Goal: Information Seeking & Learning: Learn about a topic

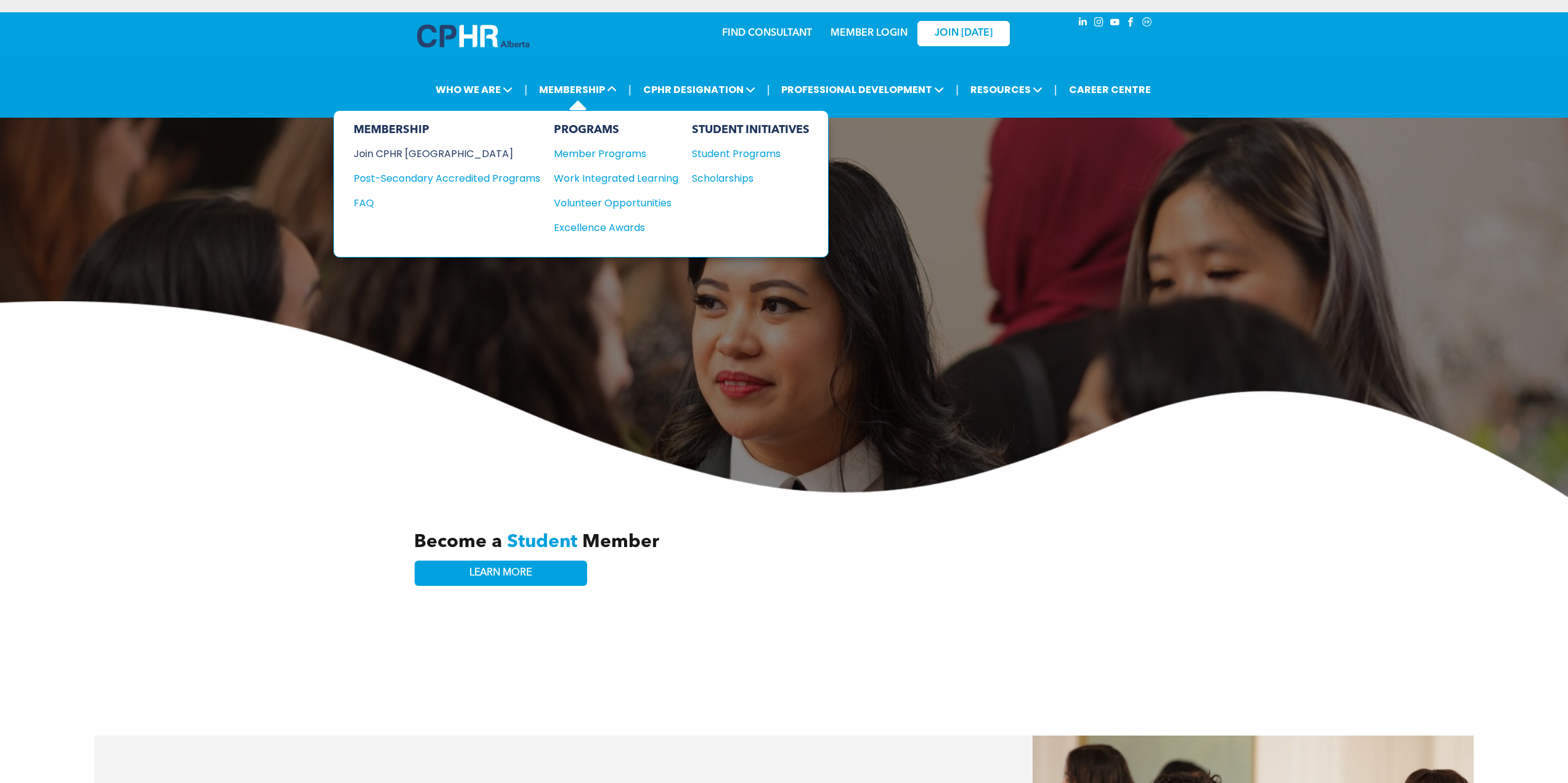
click at [398, 146] on div "Join CPHR [GEOGRAPHIC_DATA]" at bounding box center [437, 153] width 168 height 15
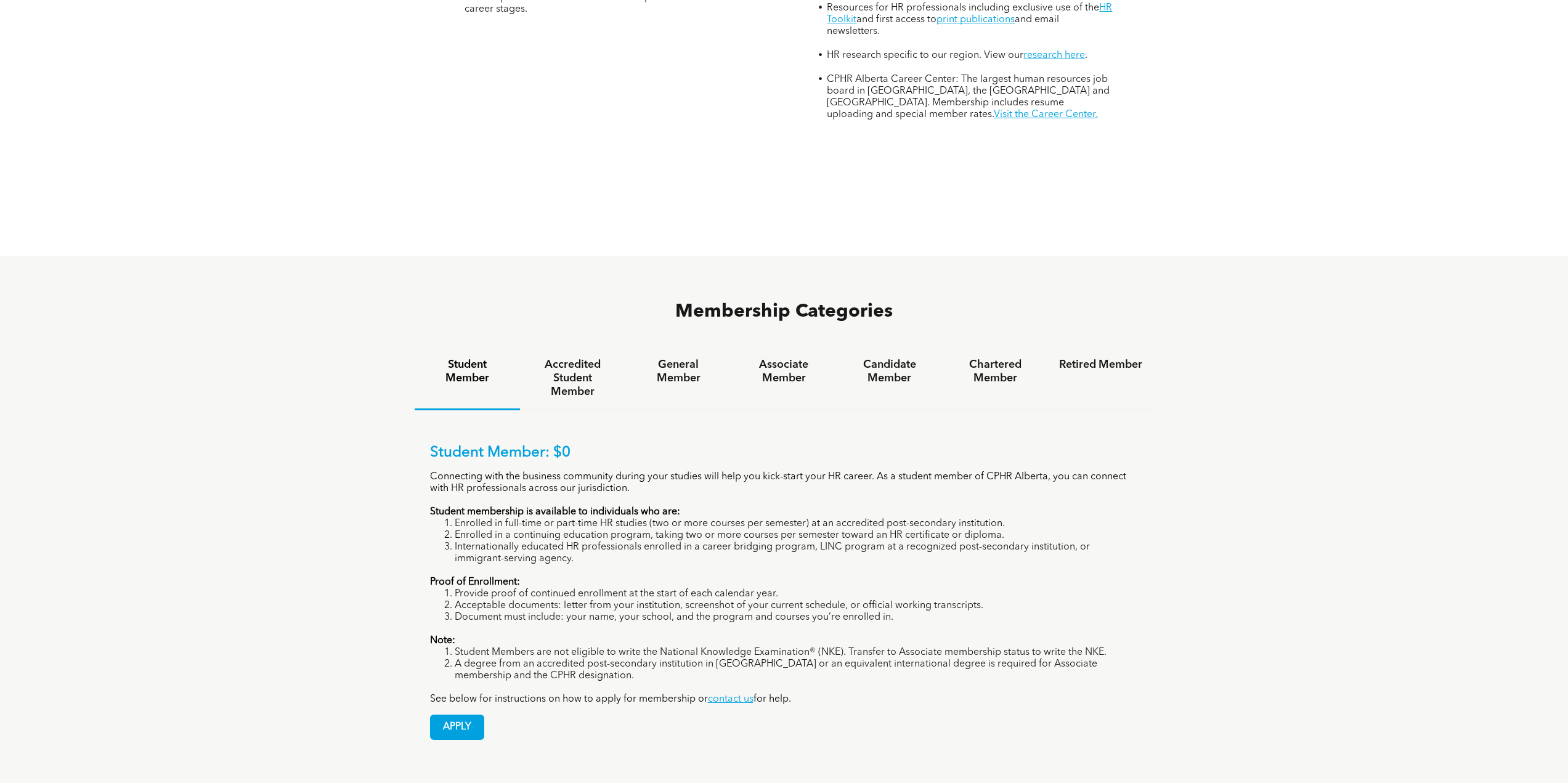
scroll to position [739, 0]
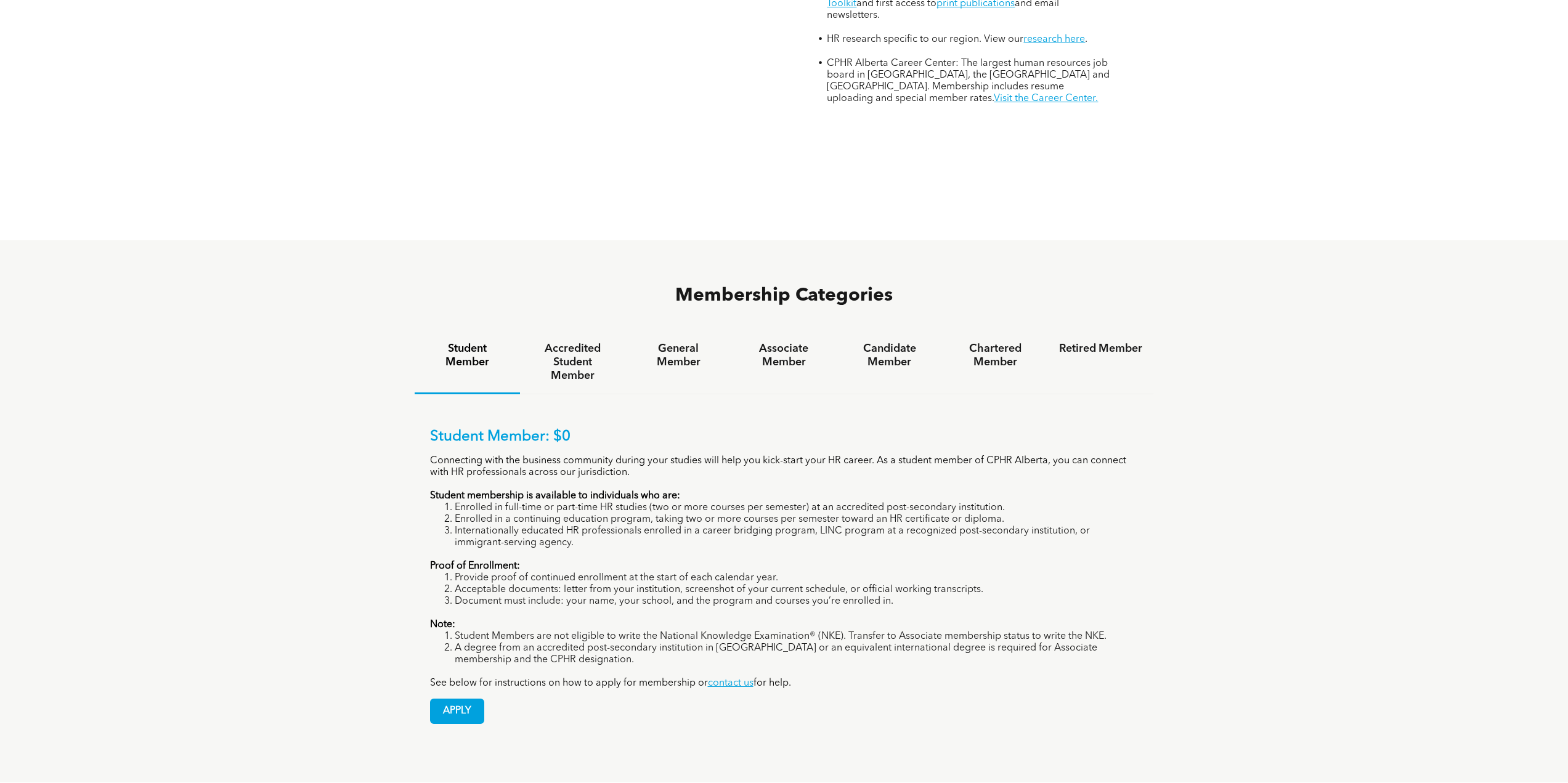
click at [580, 342] on h4 "Accredited Student Member" at bounding box center [573, 362] width 84 height 41
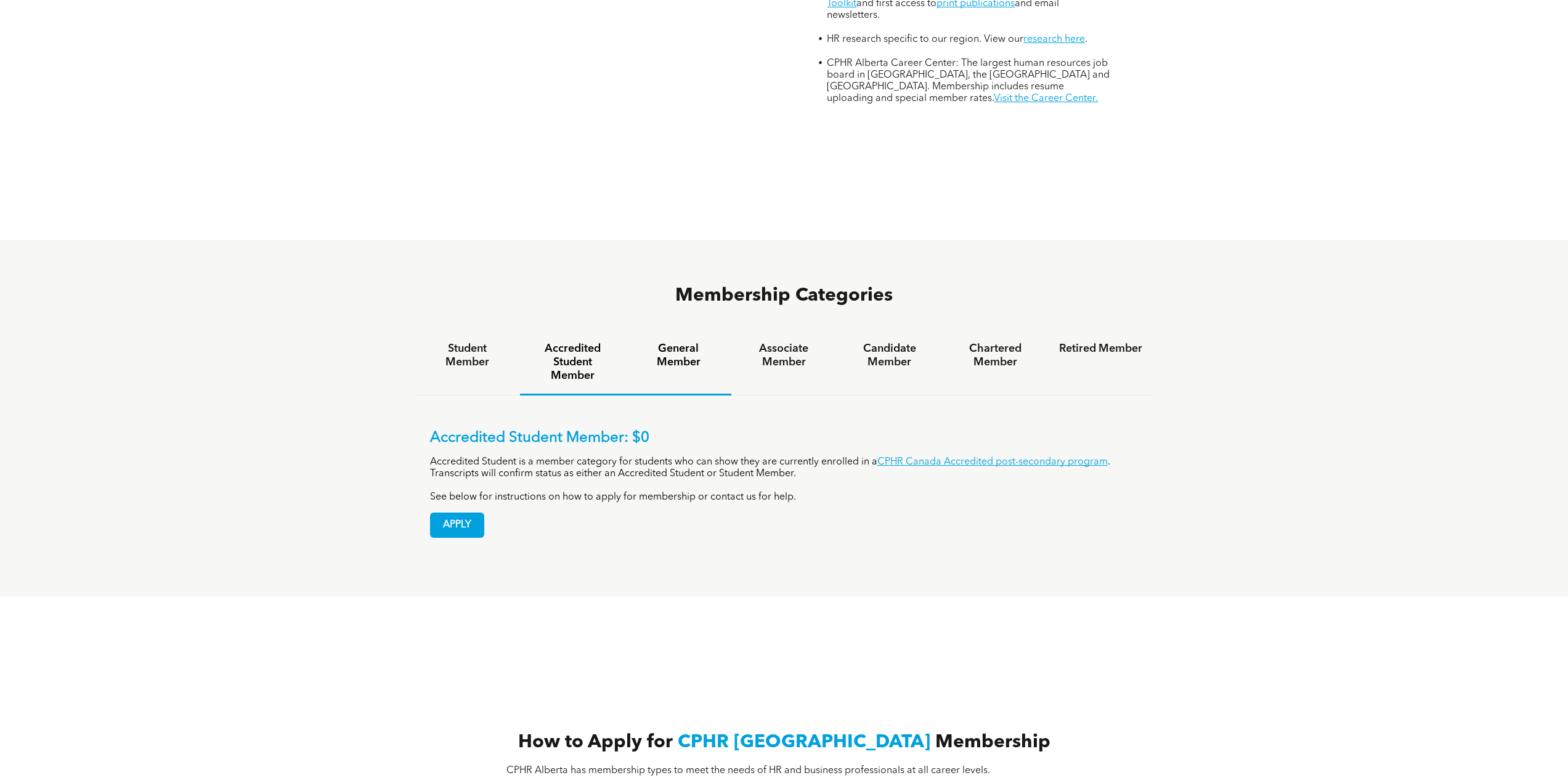
click at [674, 342] on h4 "General Member" at bounding box center [678, 355] width 84 height 27
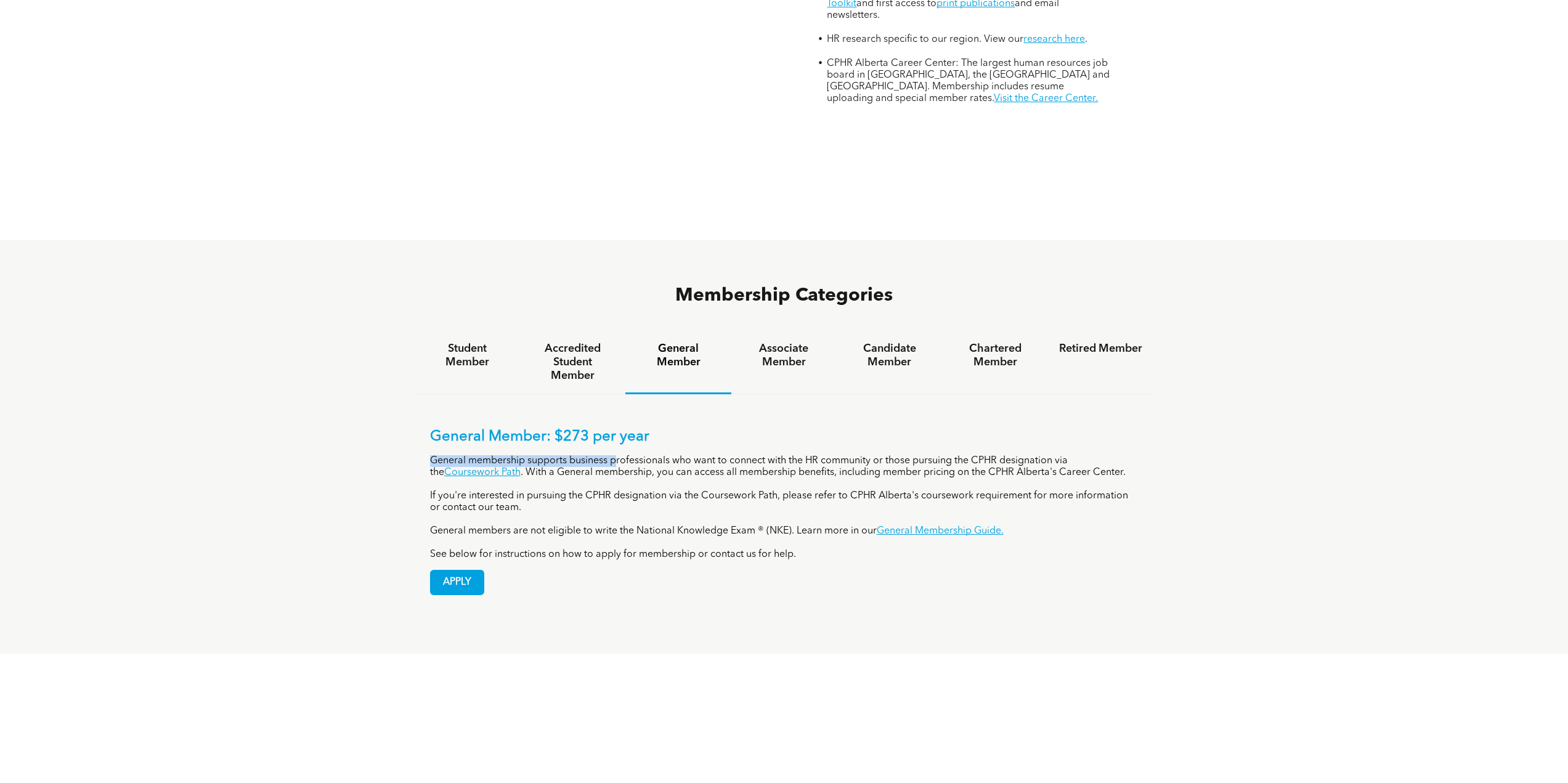
drag, startPoint x: 621, startPoint y: 383, endPoint x: 627, endPoint y: 395, distance: 13.4
click at [627, 428] on div "General Member: $273 per year General membership supports business professional…" at bounding box center [784, 494] width 709 height 132
click at [633, 490] on p "If you're interested in pursuing the CPHR designation via the Coursework Path, …" at bounding box center [784, 501] width 709 height 24
drag, startPoint x: 634, startPoint y: 411, endPoint x: 637, endPoint y: 419, distance: 8.5
click at [637, 490] on p "If you're interested in pursuing the CPHR designation via the Coursework Path, …" at bounding box center [784, 501] width 709 height 24
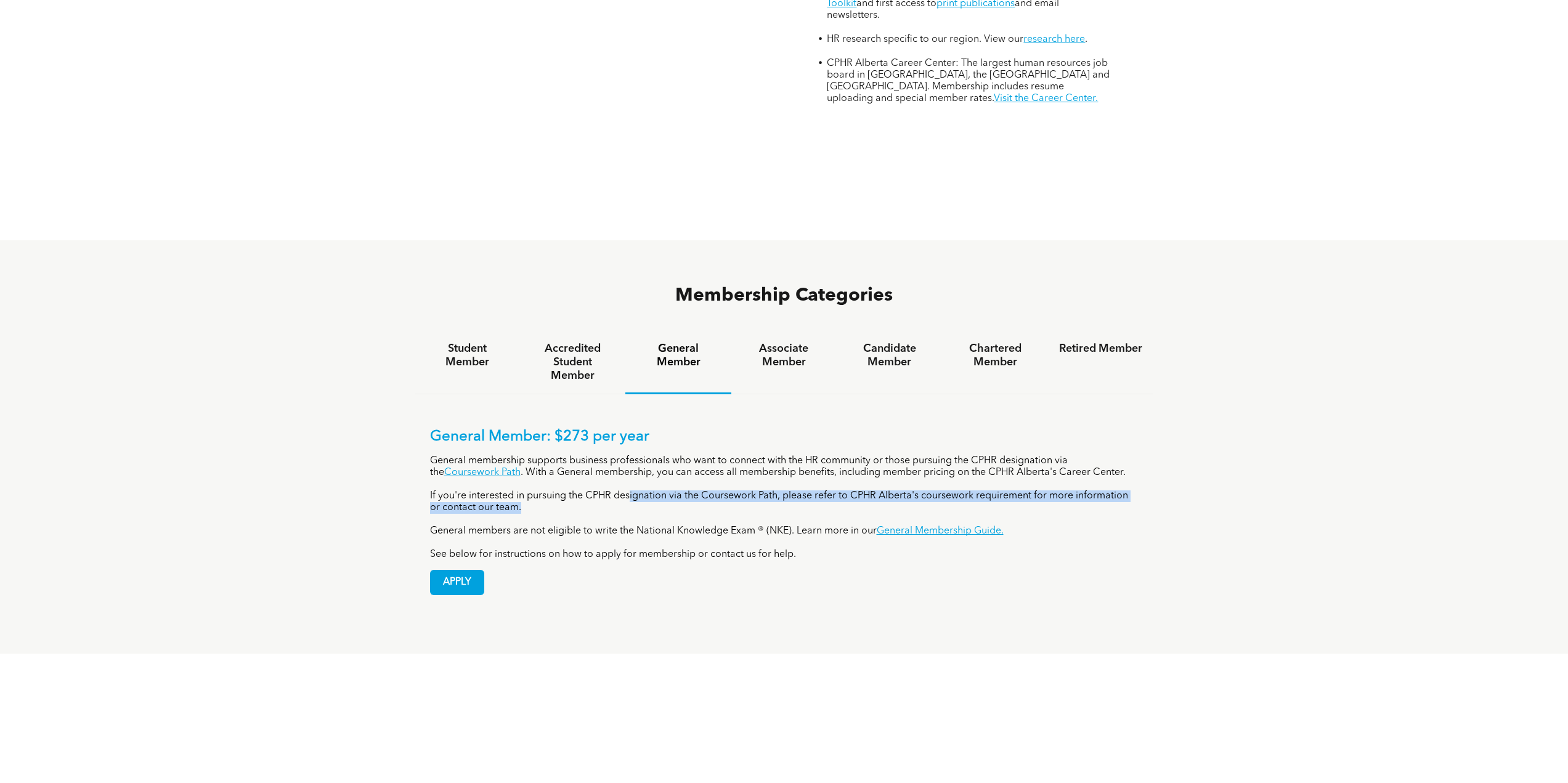
click at [630, 490] on p "If you're interested in pursuing the CPHR designation via the Coursework Path, …" at bounding box center [784, 501] width 709 height 24
click at [666, 331] on div "General Member" at bounding box center [678, 363] width 106 height 63
click at [789, 342] on h4 "Associate Member" at bounding box center [784, 355] width 84 height 27
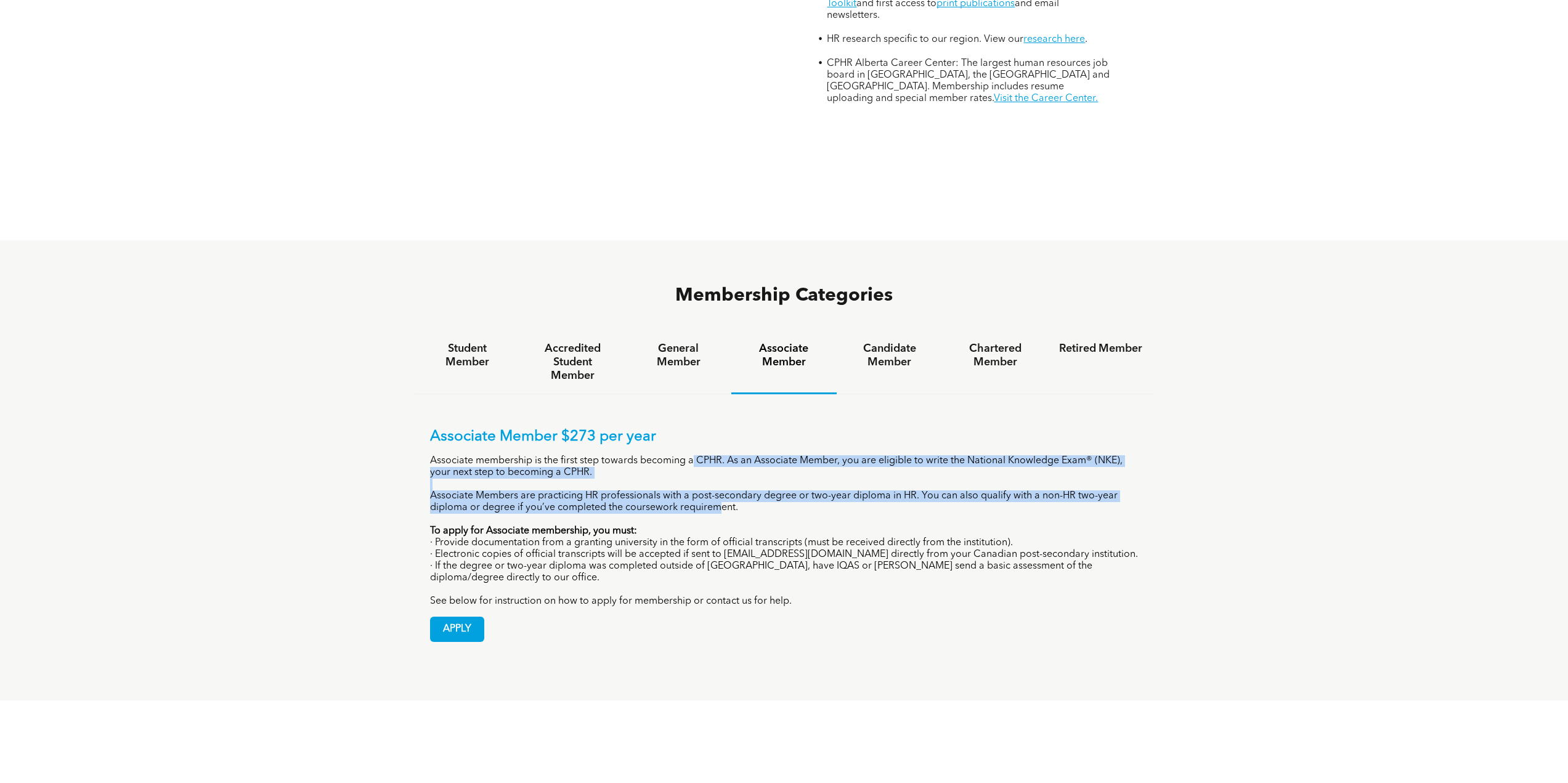
drag, startPoint x: 693, startPoint y: 377, endPoint x: 724, endPoint y: 423, distance: 55.5
click at [723, 428] on div "Associate Member $273 per year Associate membership is the first step towards b…" at bounding box center [784, 518] width 709 height 179
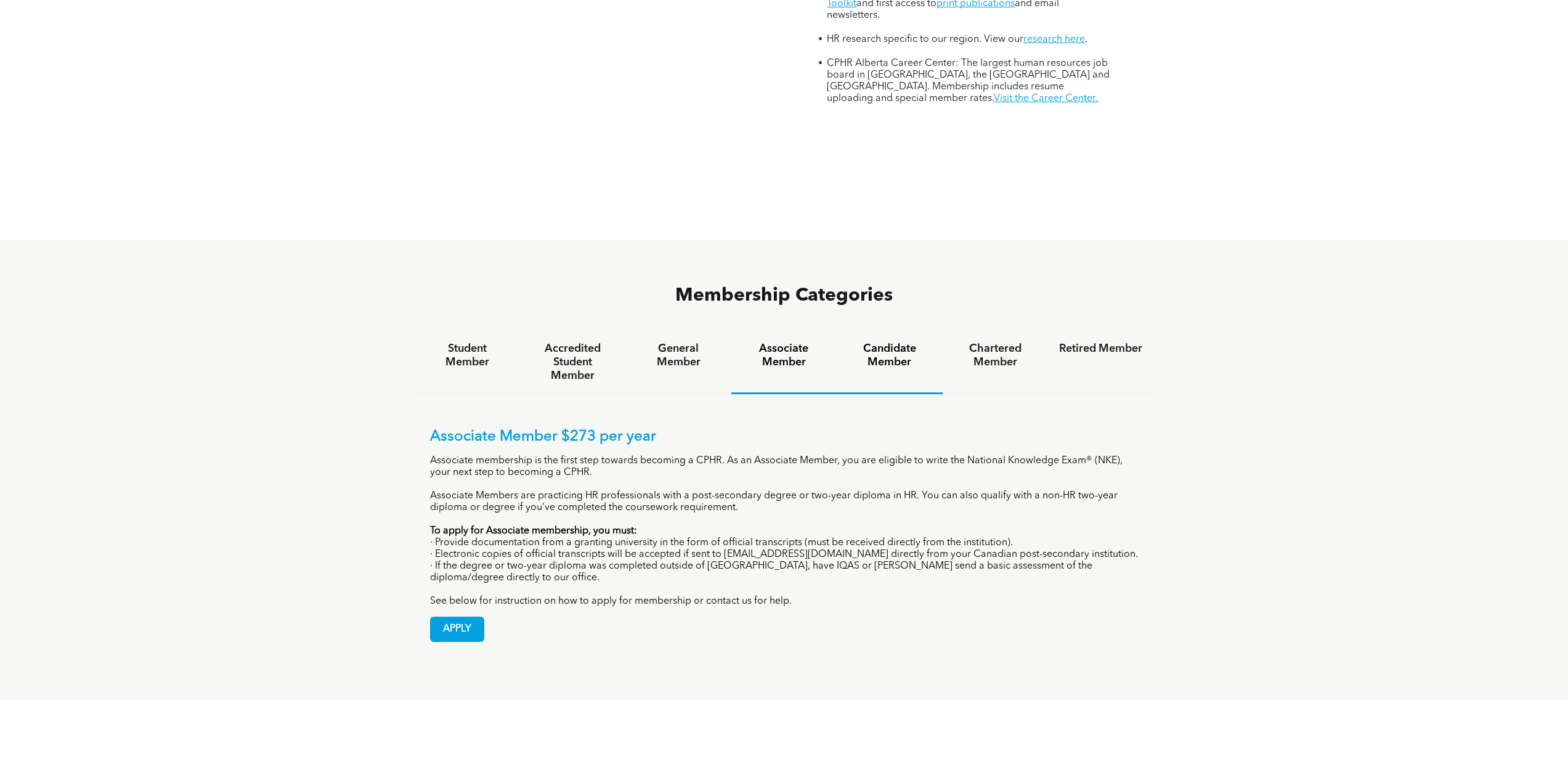
click at [899, 342] on h4 "Candidate Member" at bounding box center [890, 355] width 84 height 27
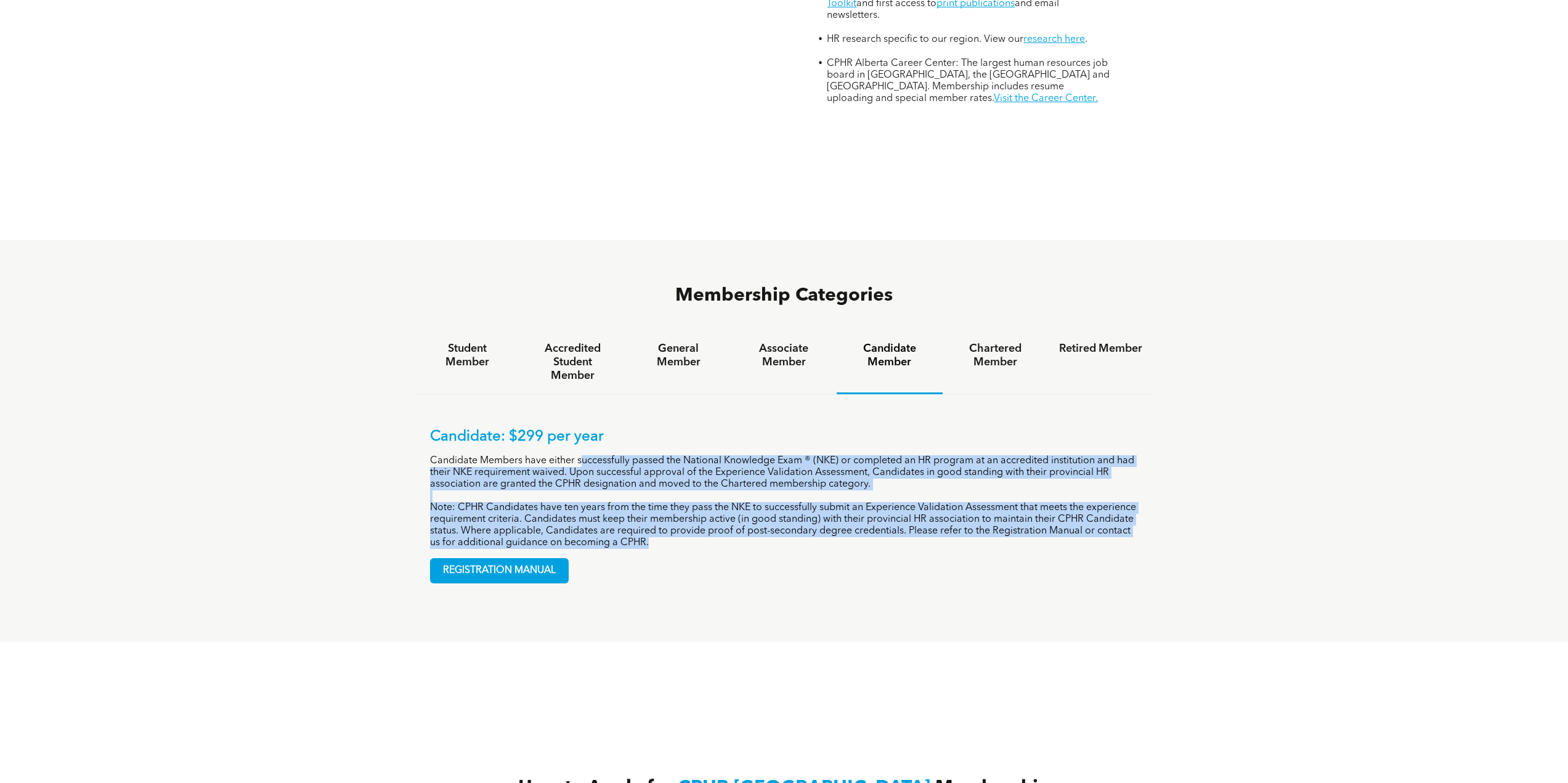
drag, startPoint x: 583, startPoint y: 374, endPoint x: 711, endPoint y: 456, distance: 152.0
click at [711, 456] on div "Candidate: $299 per year Candidate Members have either successfully passed the …" at bounding box center [784, 488] width 709 height 121
click at [714, 502] on p "Note: CPHR Candidates have ten years from the time they pass the NKE to success…" at bounding box center [784, 526] width 709 height 47
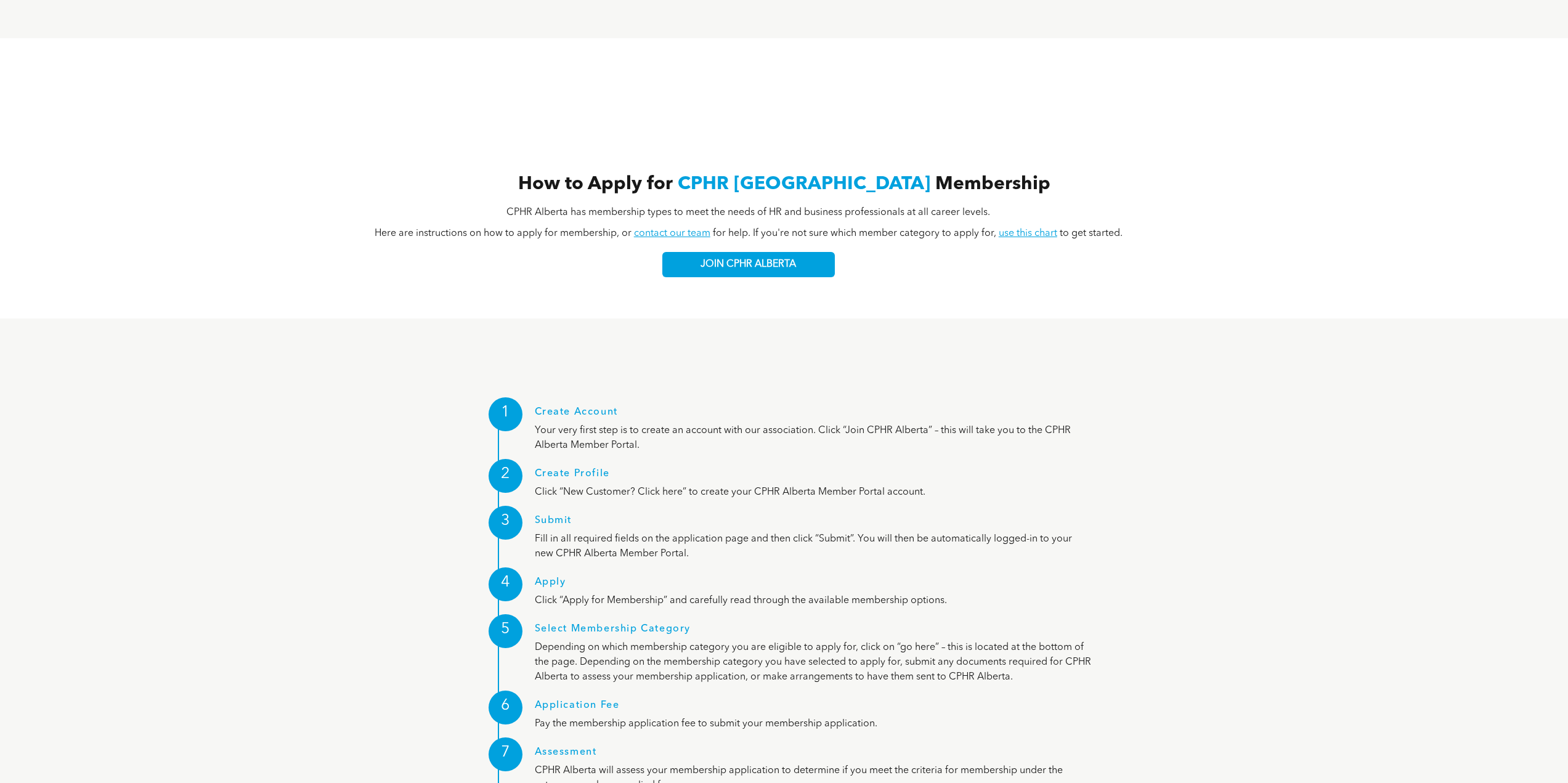
scroll to position [1355, 0]
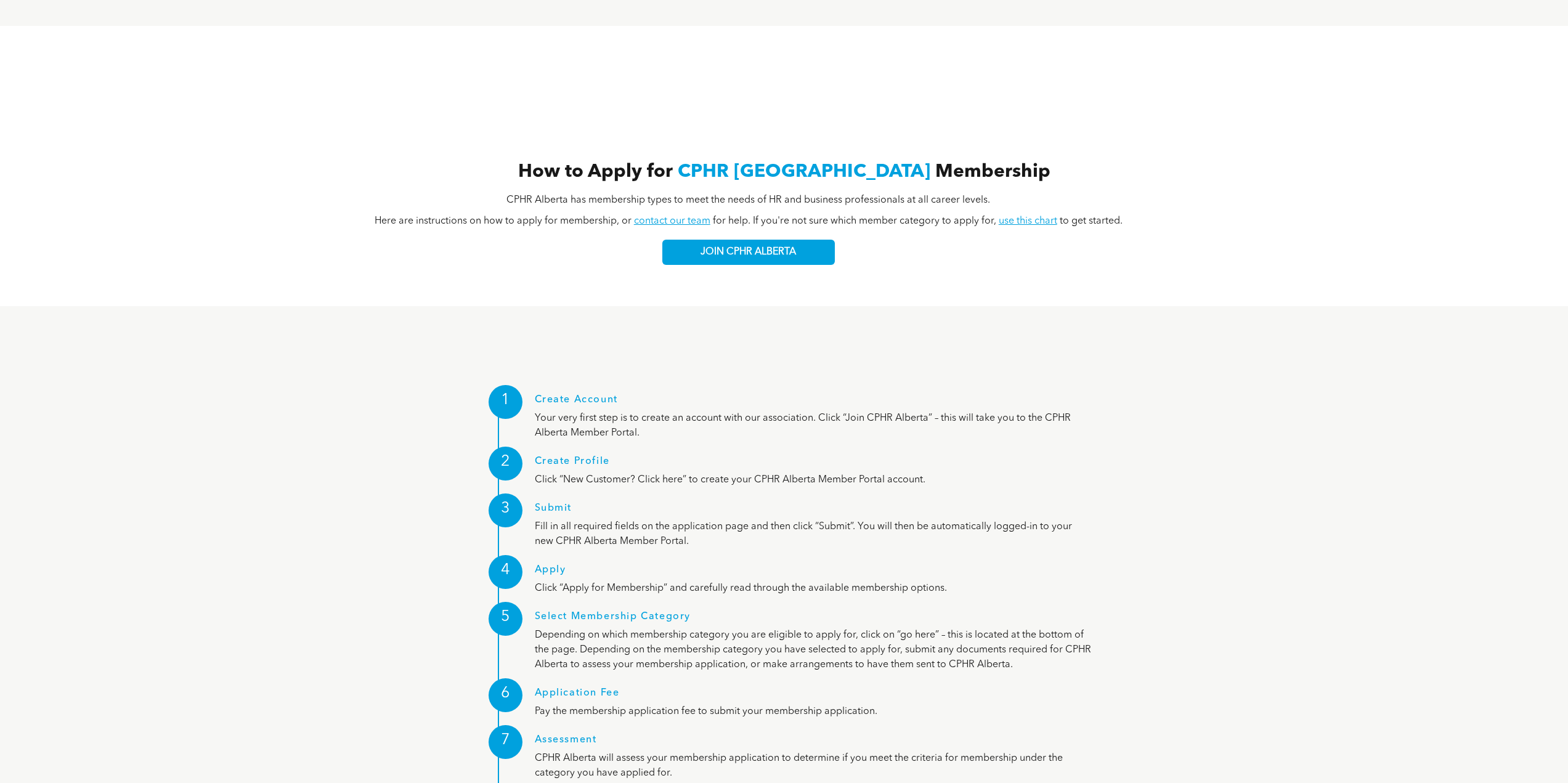
click at [1122, 379] on div "1 Create Account Your very first step is to create an account with our associat…" at bounding box center [784, 656] width 720 height 554
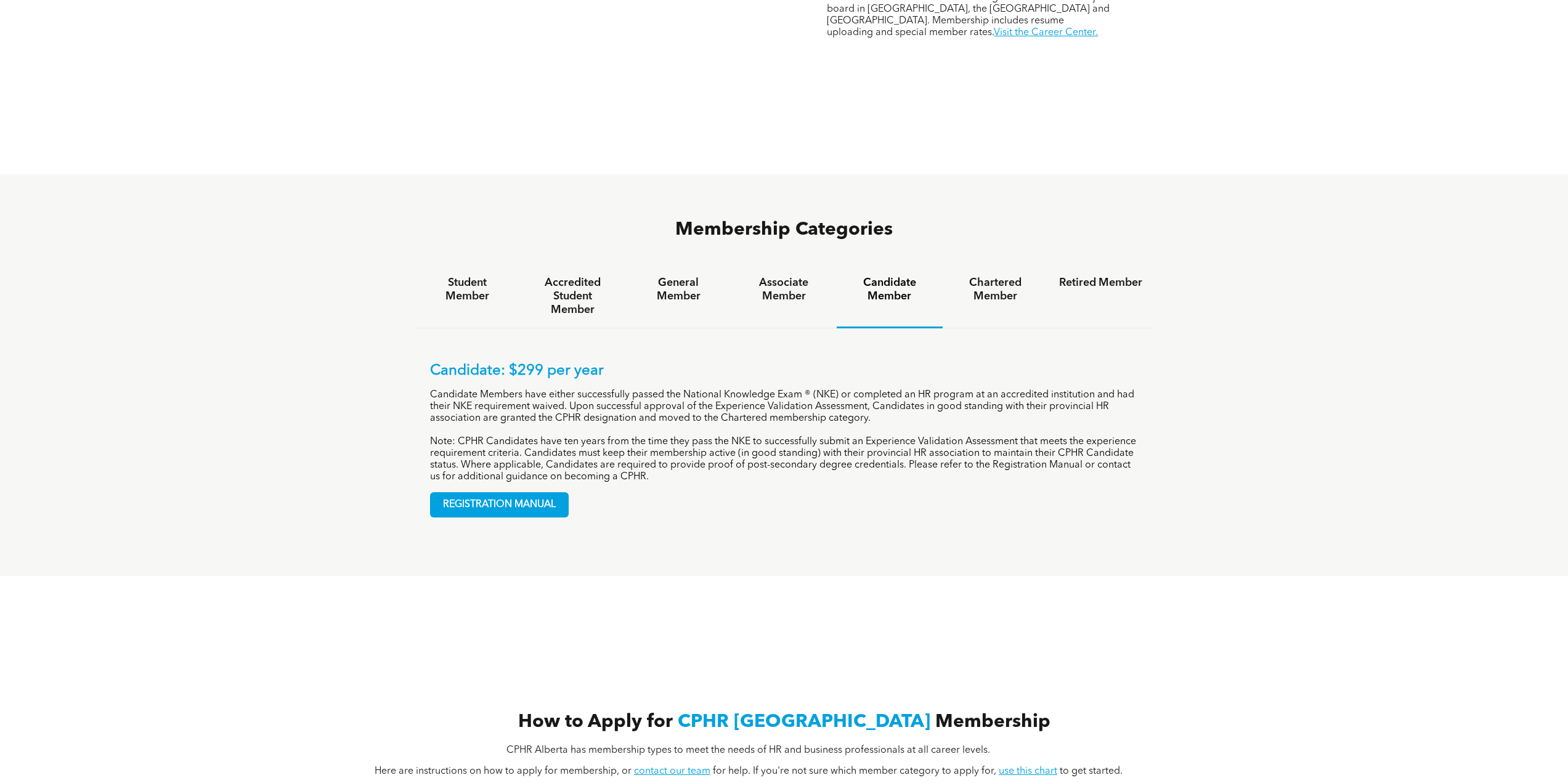
scroll to position [0, 0]
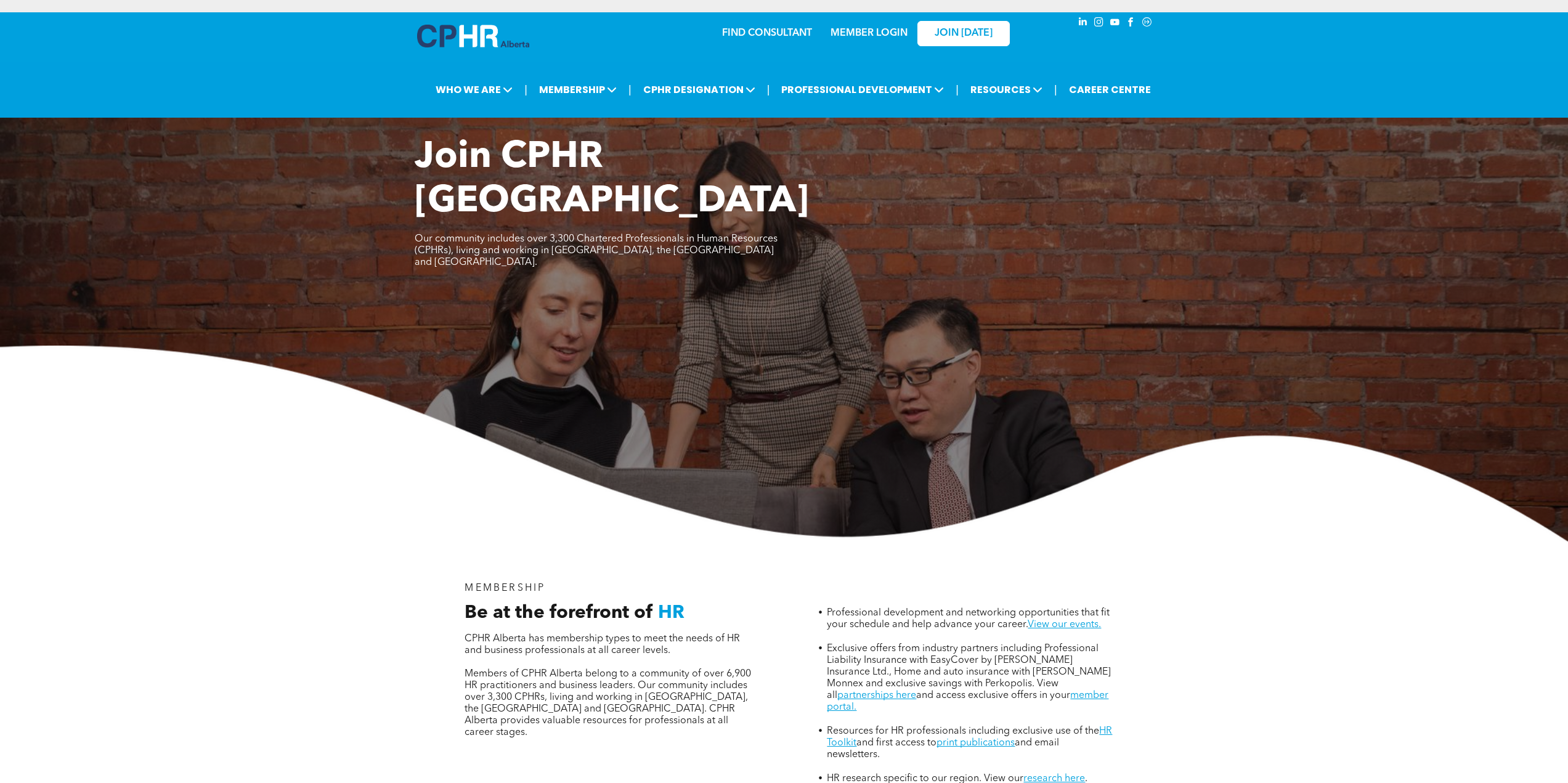
drag, startPoint x: 1026, startPoint y: 526, endPoint x: 490, endPoint y: 131, distance: 665.8
click at [1100, 78] on link "CAREER CENTRE" at bounding box center [1110, 89] width 89 height 23
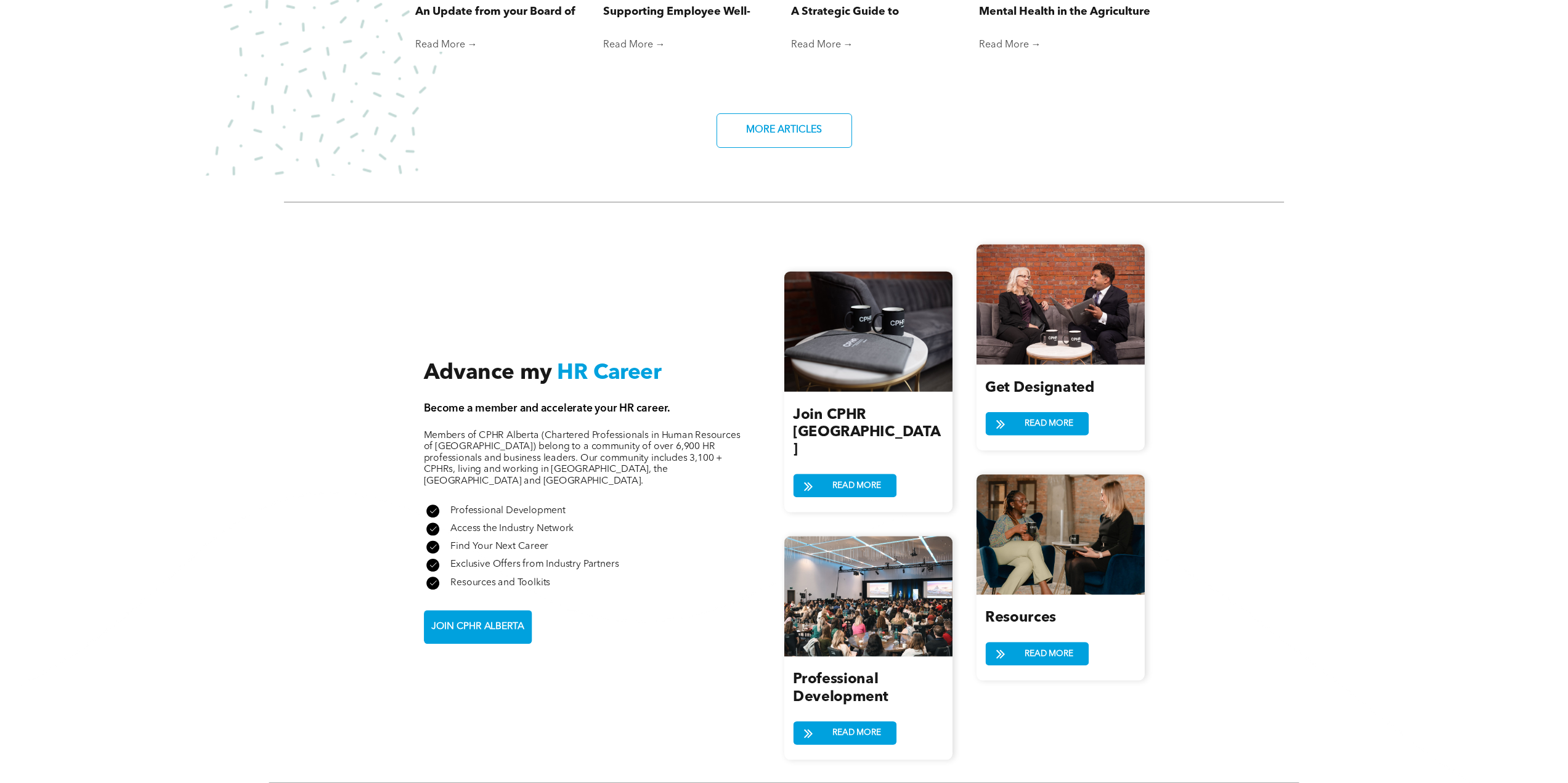
scroll to position [1417, 0]
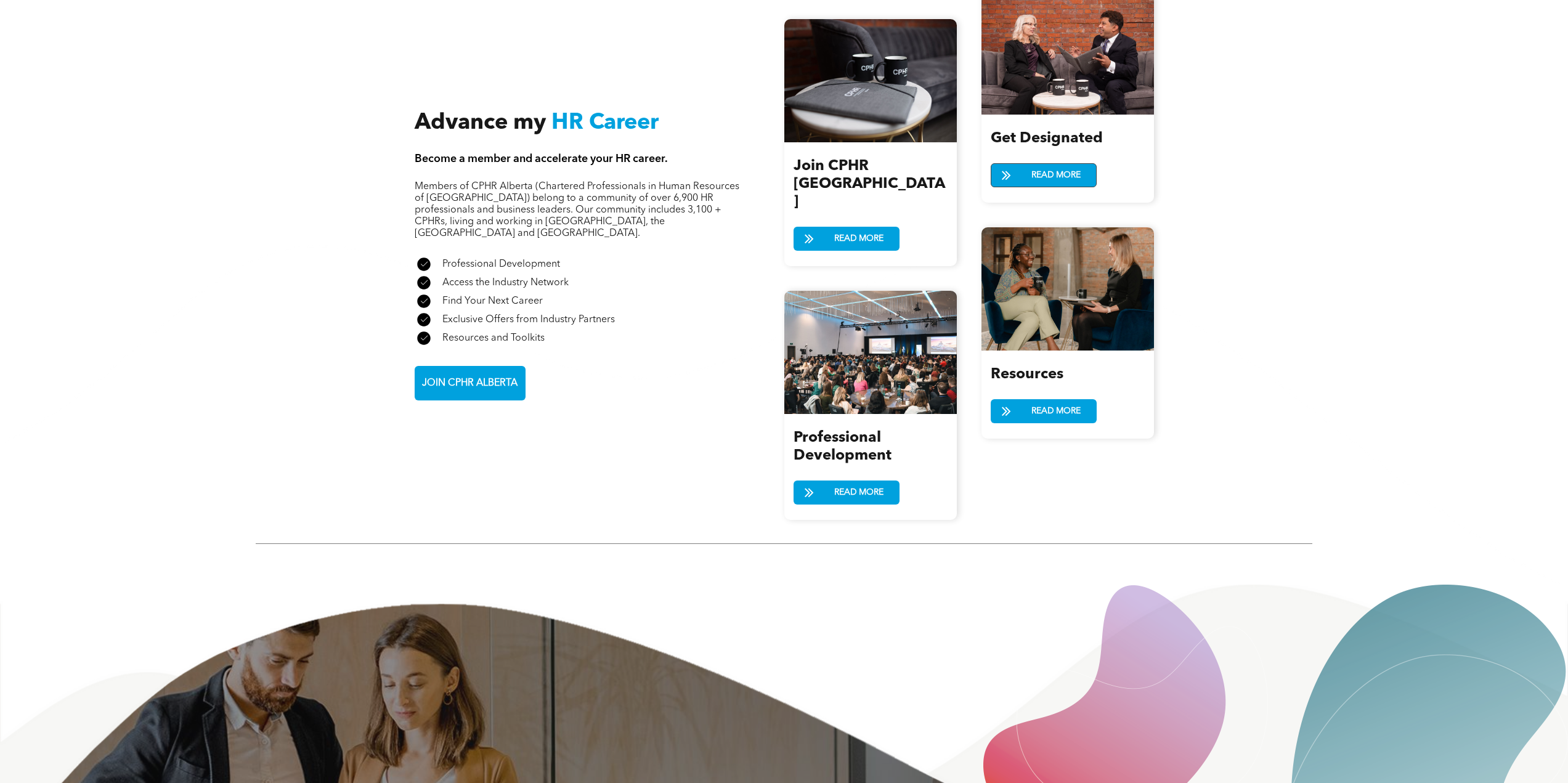
click at [1063, 164] on span "READ MORE" at bounding box center [1056, 175] width 58 height 23
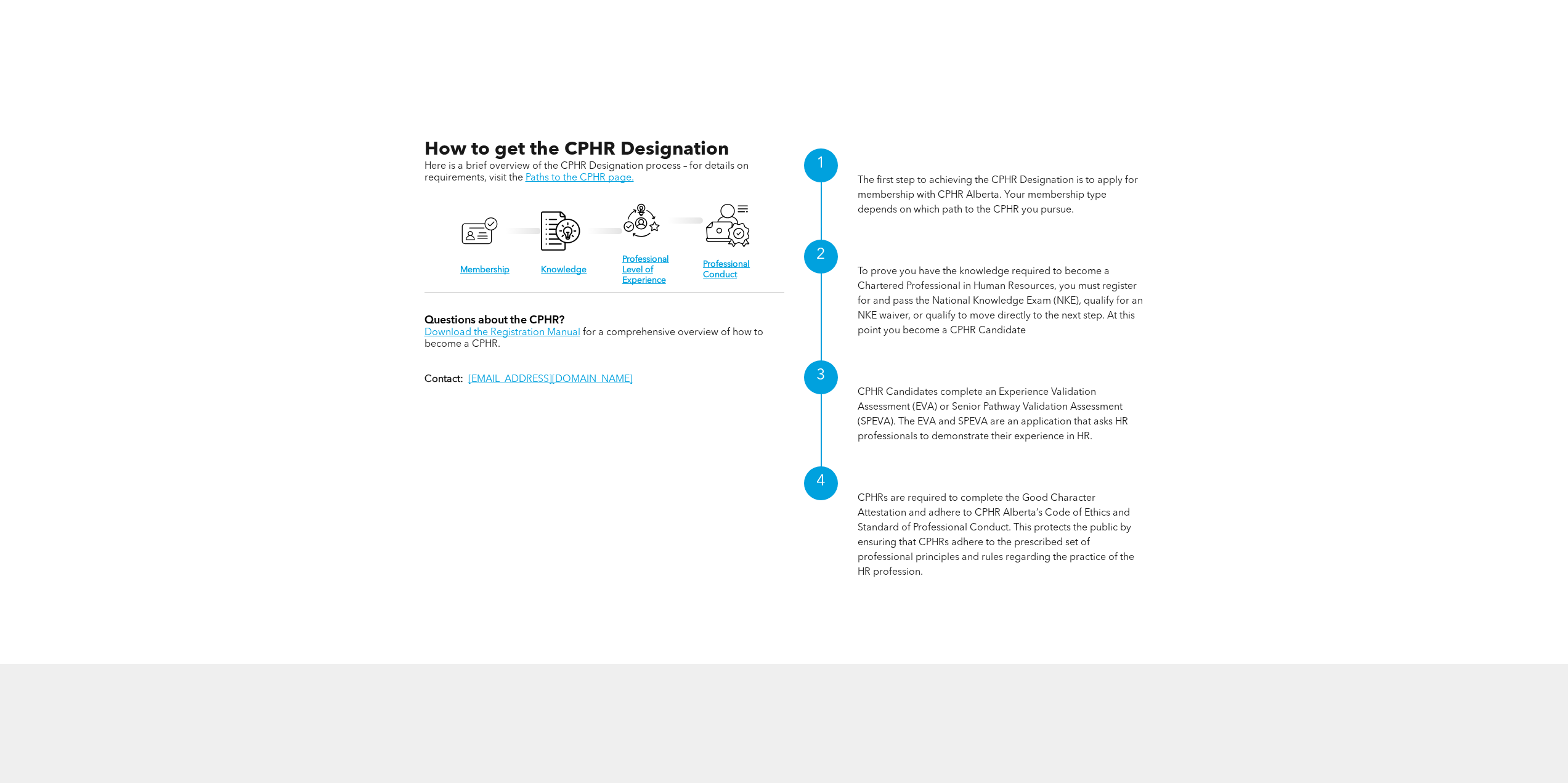
scroll to position [1540, 0]
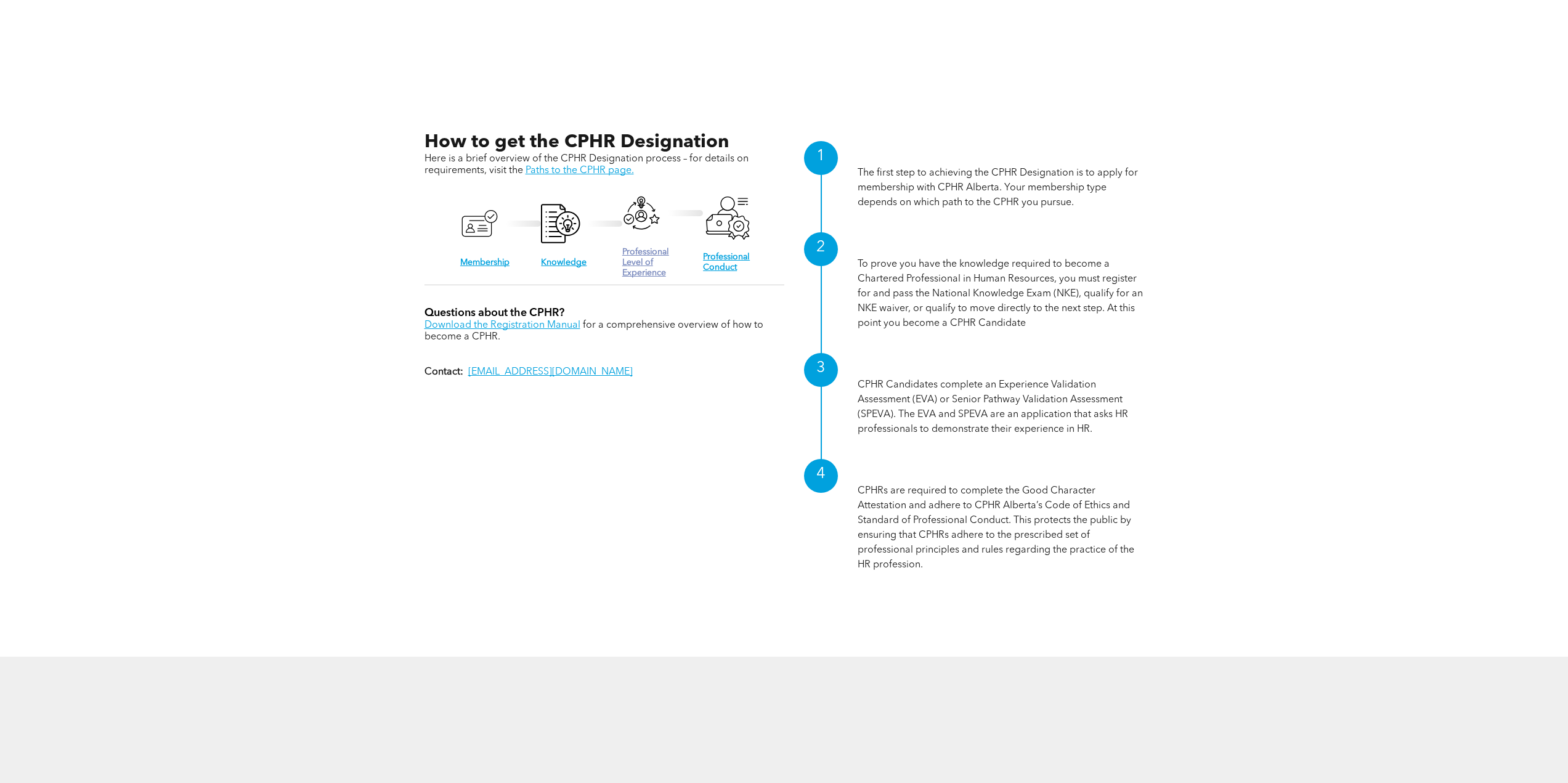
click at [635, 252] on link "Professional Level of Experience" at bounding box center [646, 262] width 47 height 29
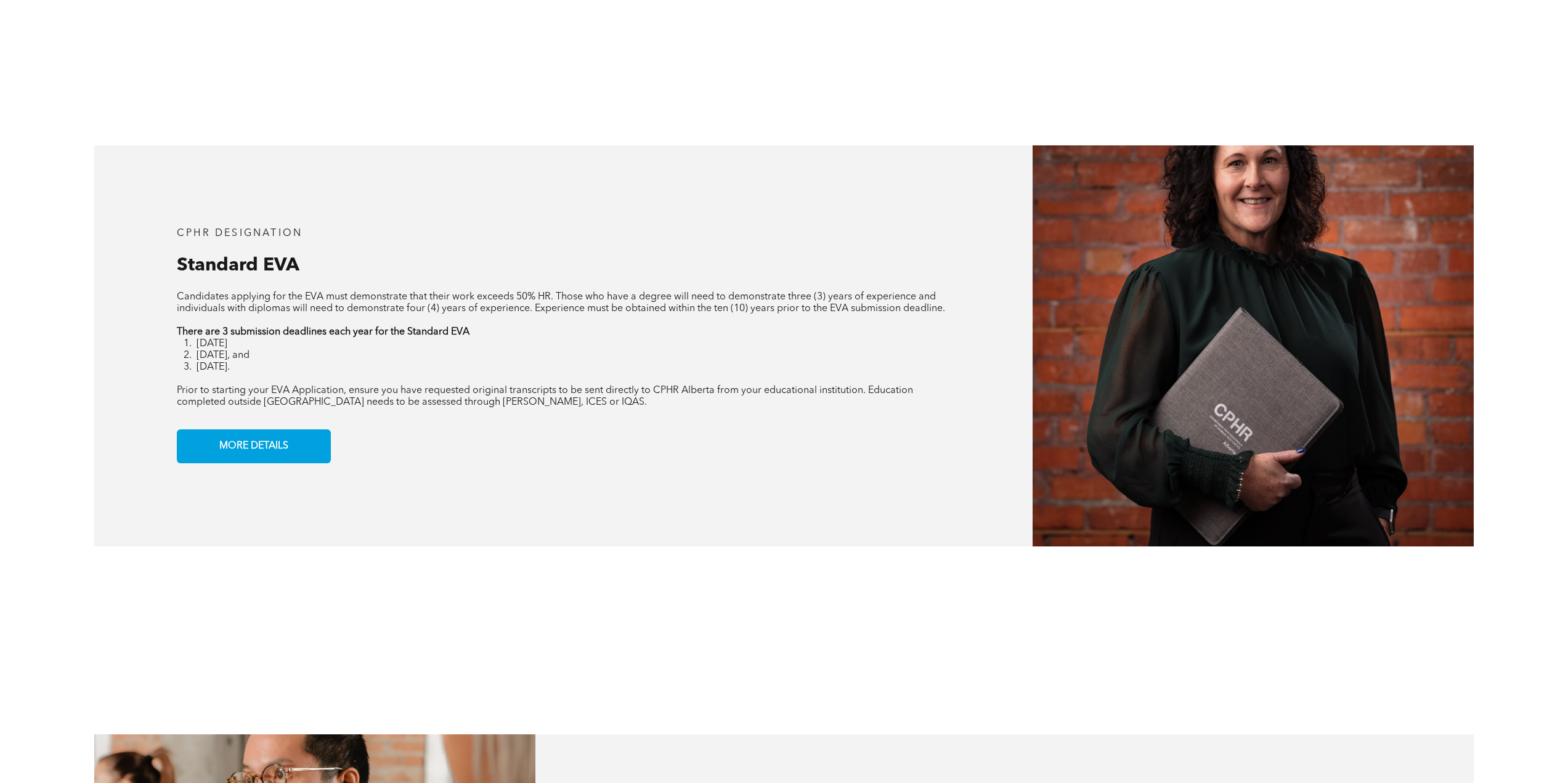
scroll to position [1109, 0]
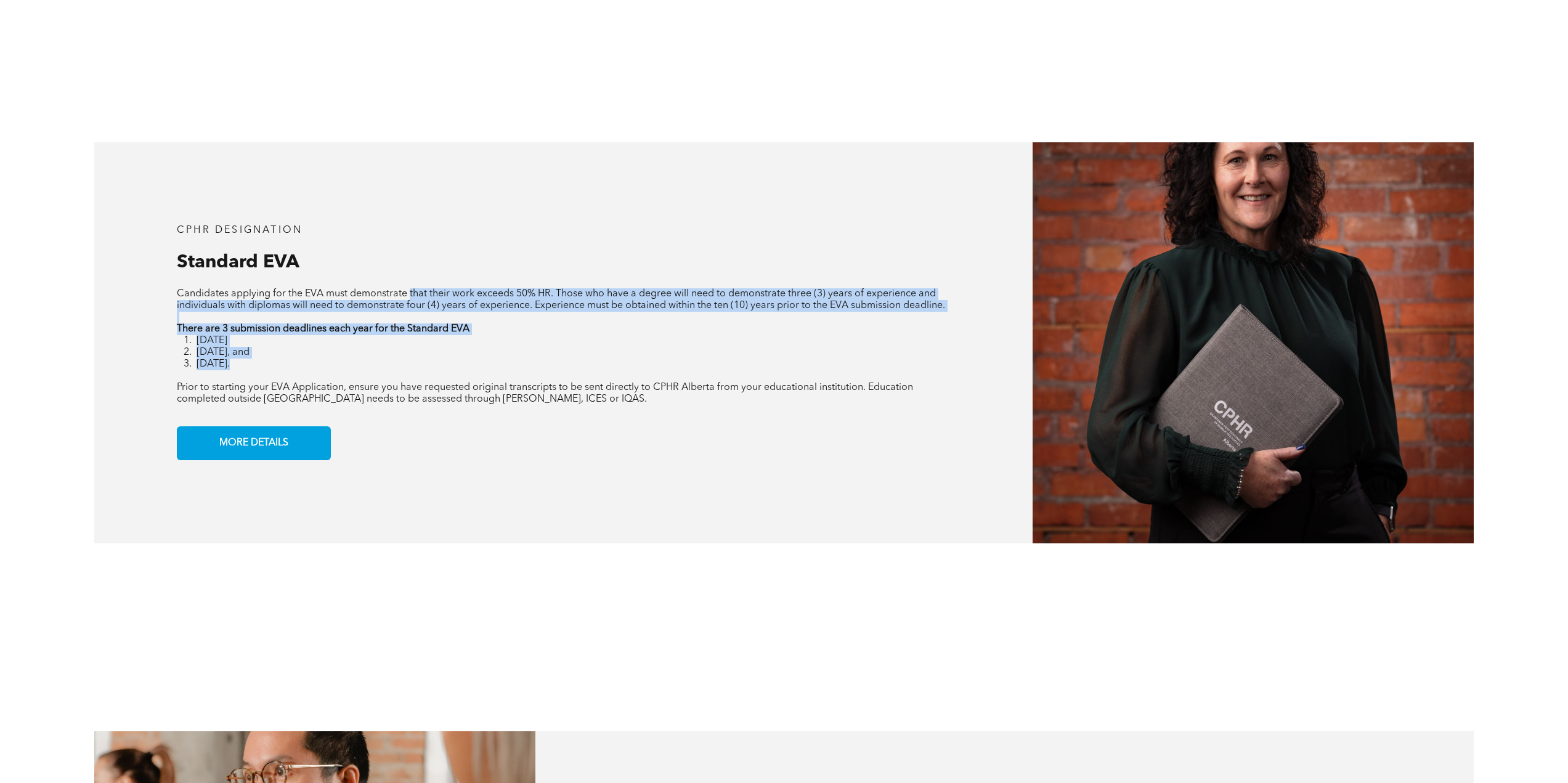
drag, startPoint x: 410, startPoint y: 282, endPoint x: 511, endPoint y: 372, distance: 135.3
click at [508, 368] on div "Candidates applying for the EVA must demonstrate that their work exceeds 50% HR…" at bounding box center [563, 346] width 773 height 117
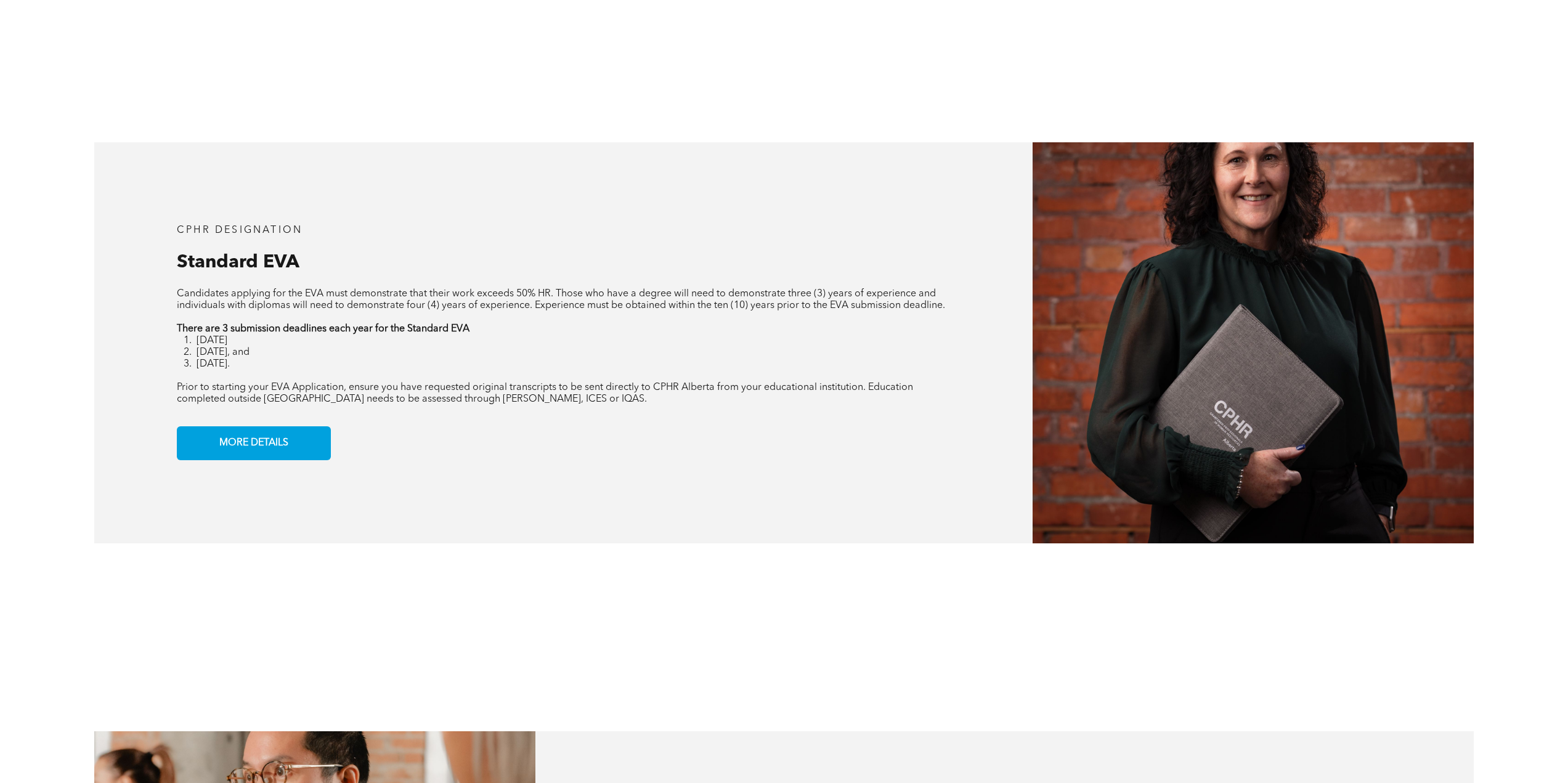
click at [539, 401] on div "CPHR DESIGNATION Standard EVA Candidates applying for the EVA must demonstrate …" at bounding box center [563, 342] width 938 height 401
click at [304, 428] on link "MORE DETAILS" at bounding box center [254, 443] width 154 height 34
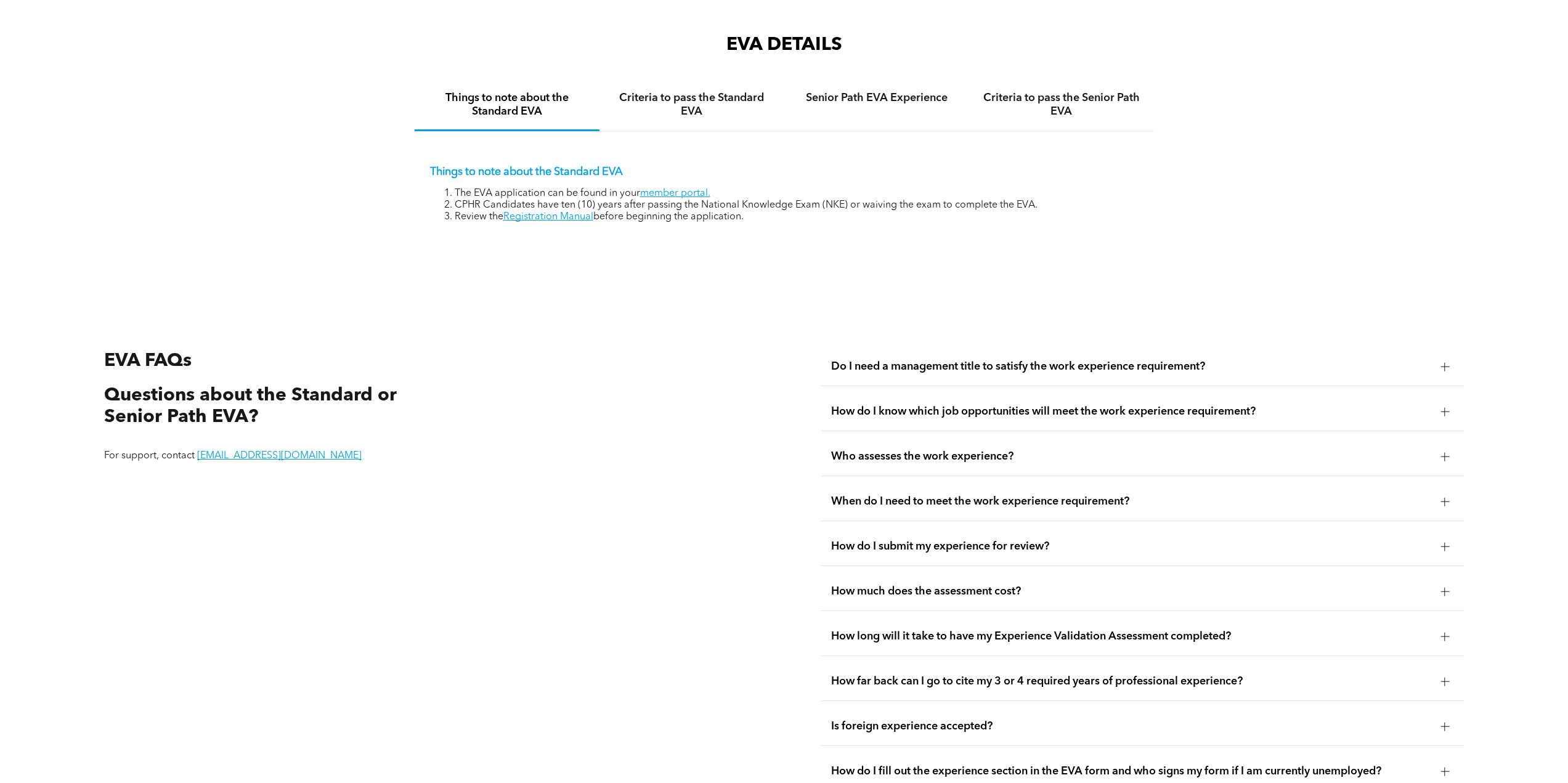
scroll to position [2323, 0]
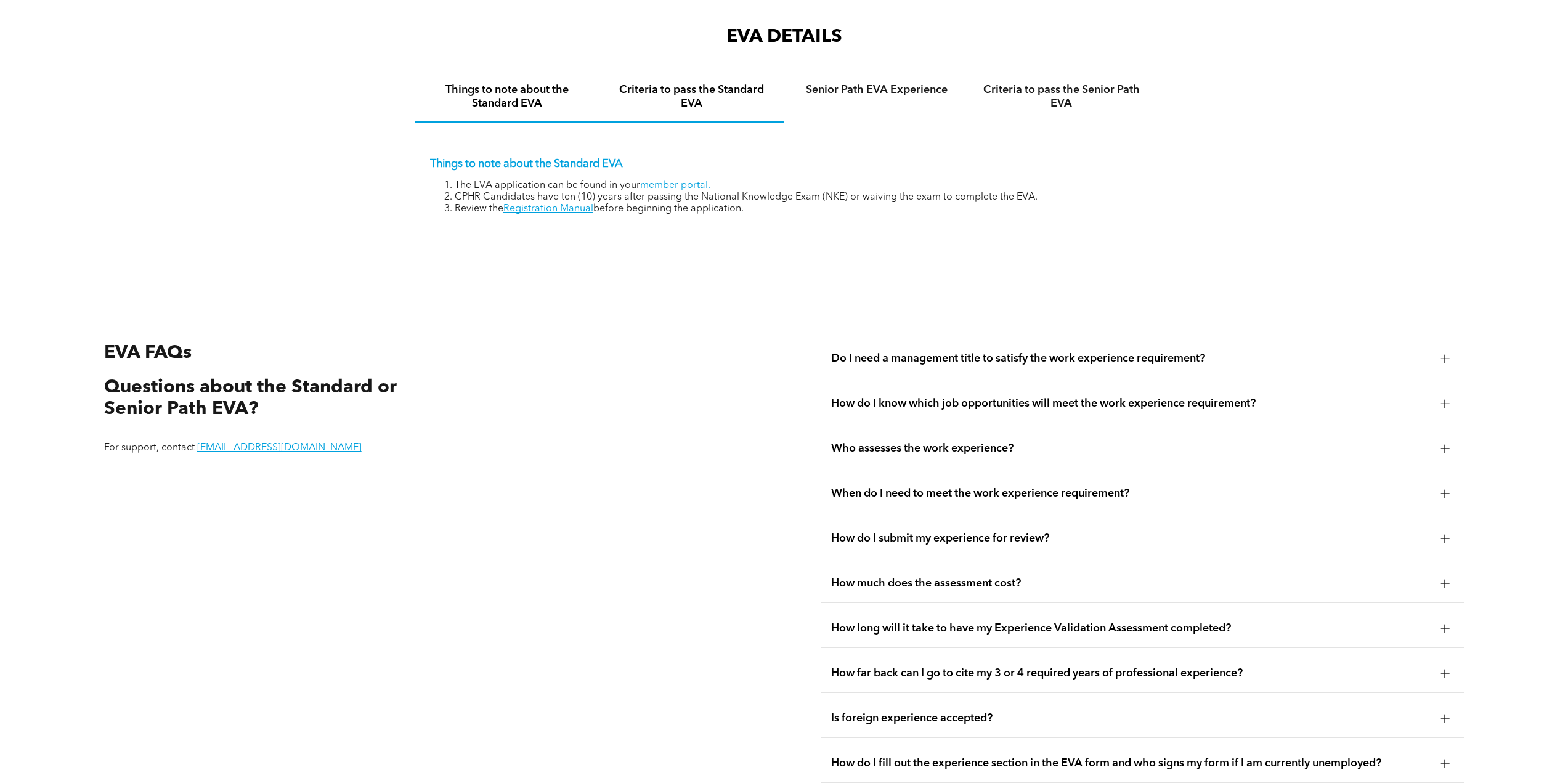
click at [702, 90] on h4 "Criteria to pass the Standard EVA" at bounding box center [691, 97] width 162 height 27
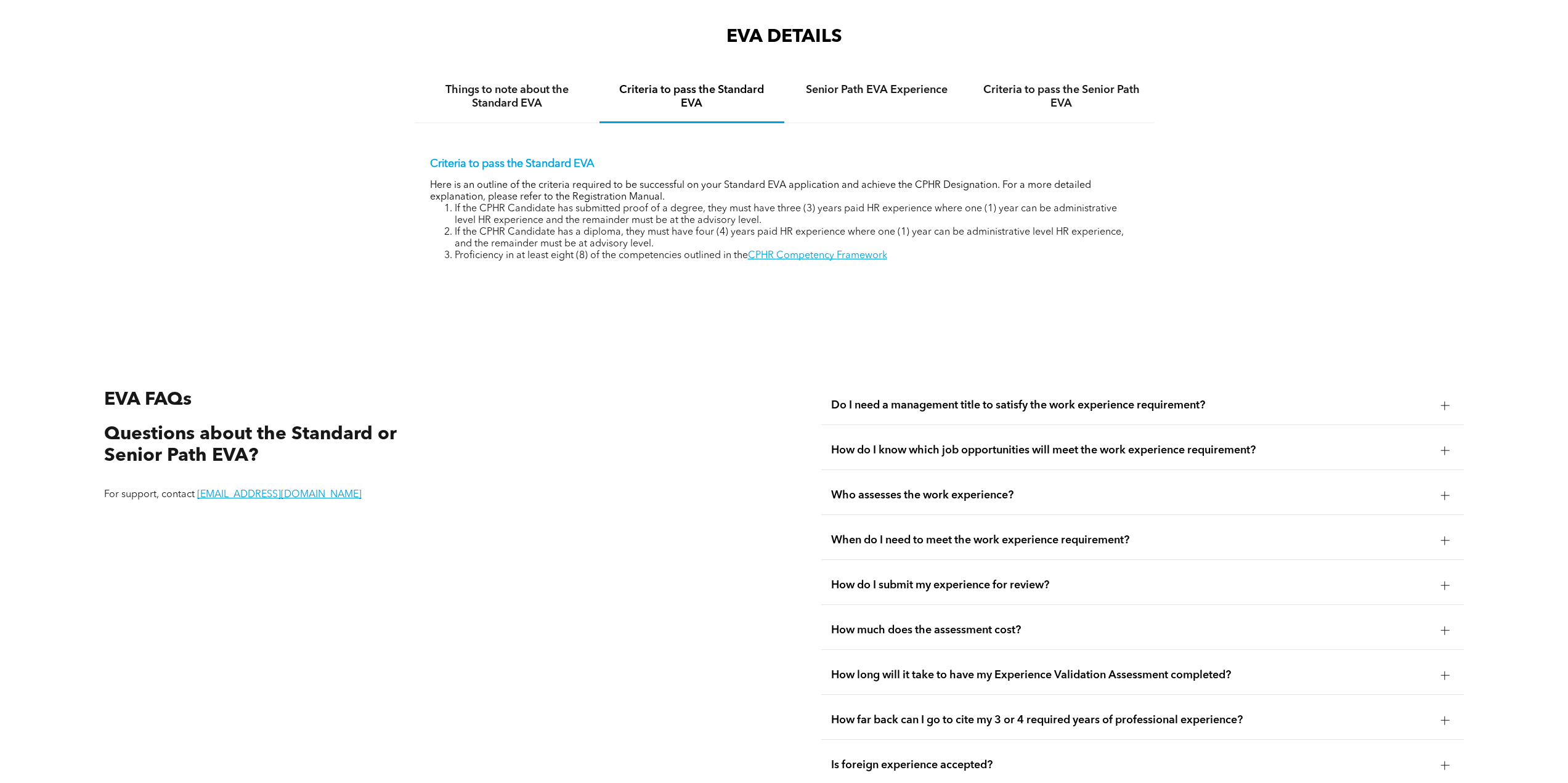
scroll to position [2385, 0]
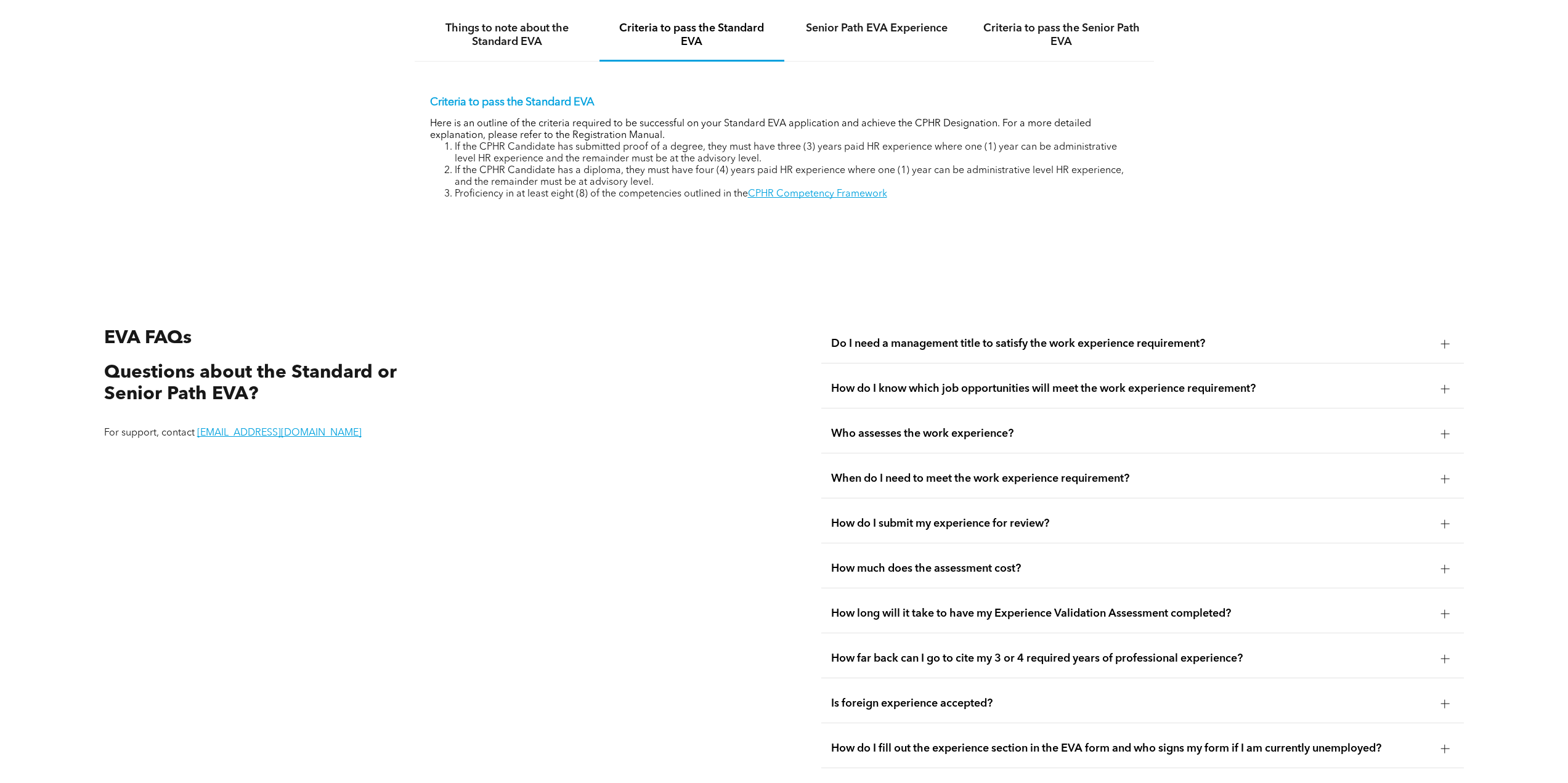
click at [926, 382] on span "How do I know which job opportunities will meet the work experience requirement?" at bounding box center [1131, 389] width 600 height 14
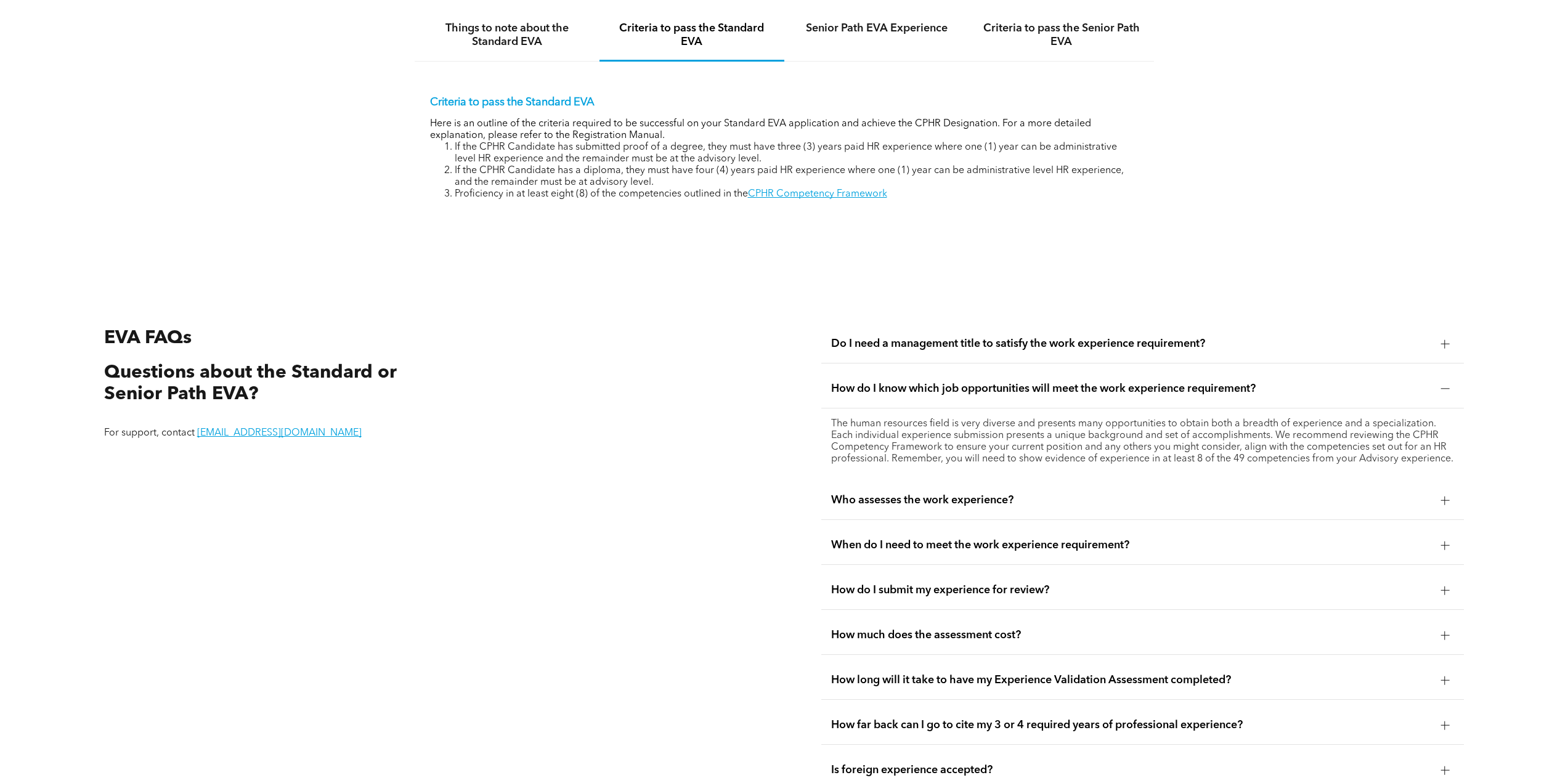
click at [924, 337] on span "Do I need a management title to satisfy the work experience requirement?" at bounding box center [1131, 343] width 600 height 14
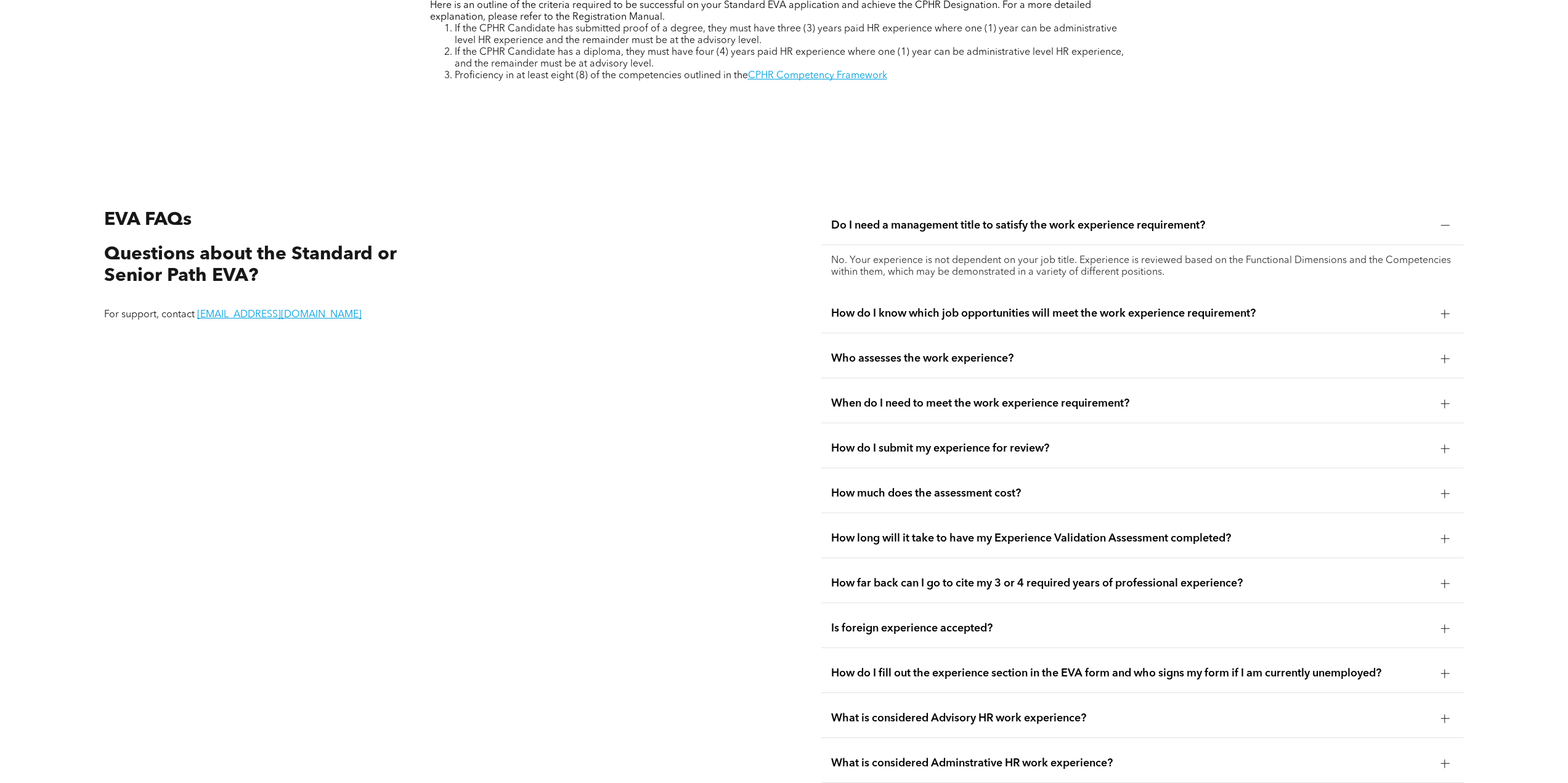
scroll to position [2508, 0]
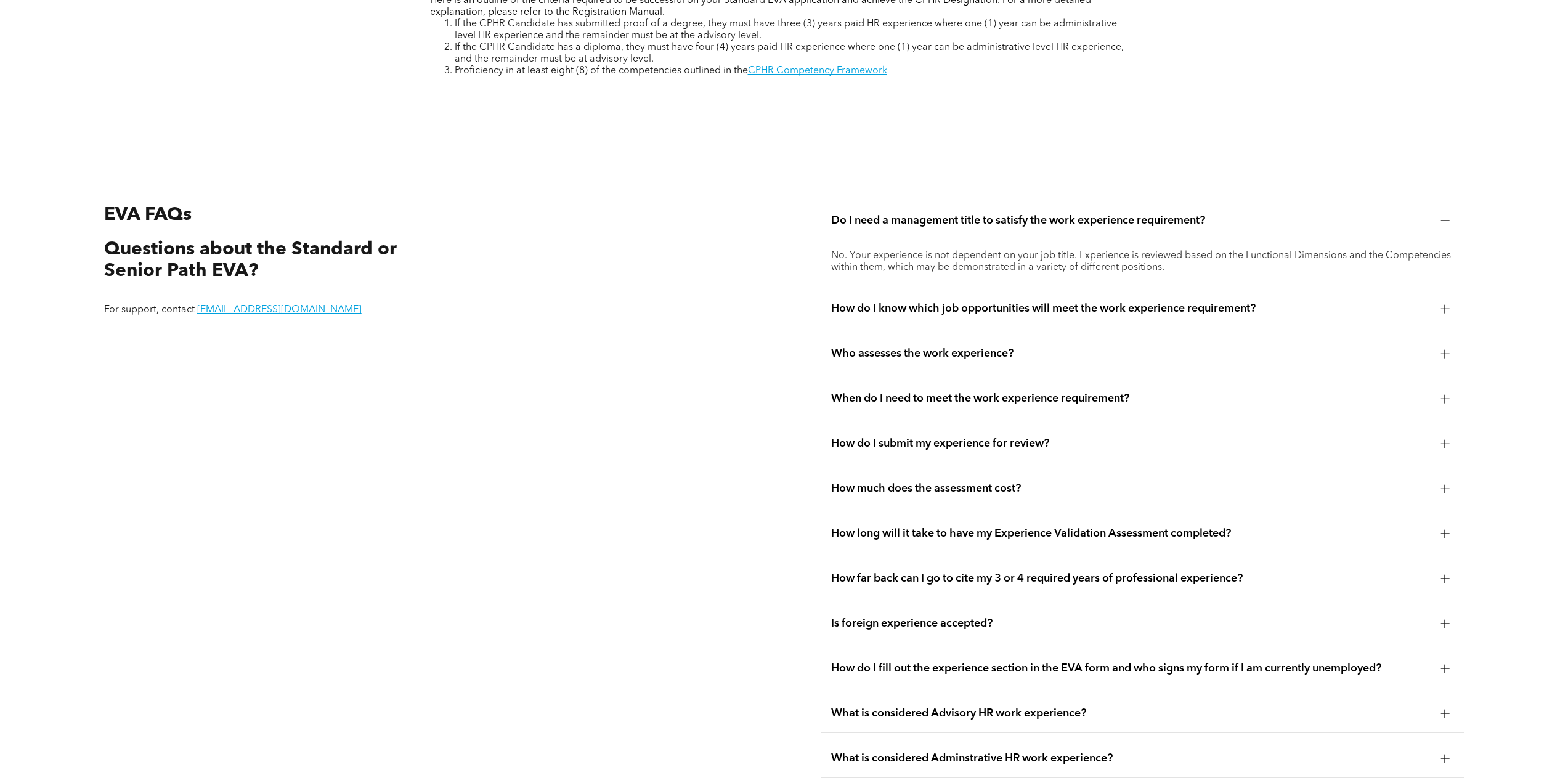
click at [950, 302] on span "How do I know which job opportunities will meet the work experience requirement?" at bounding box center [1131, 308] width 600 height 14
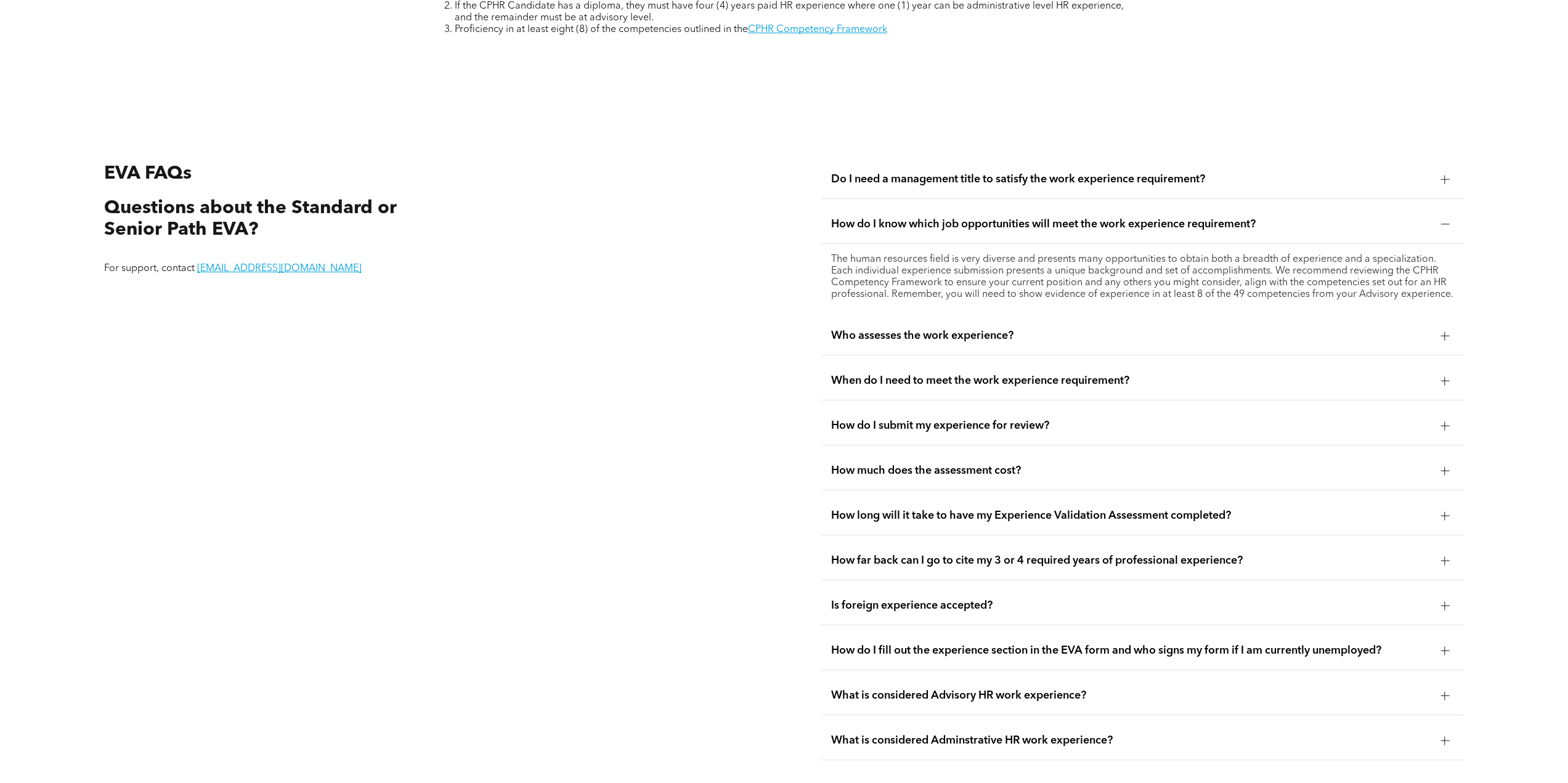
scroll to position [2570, 0]
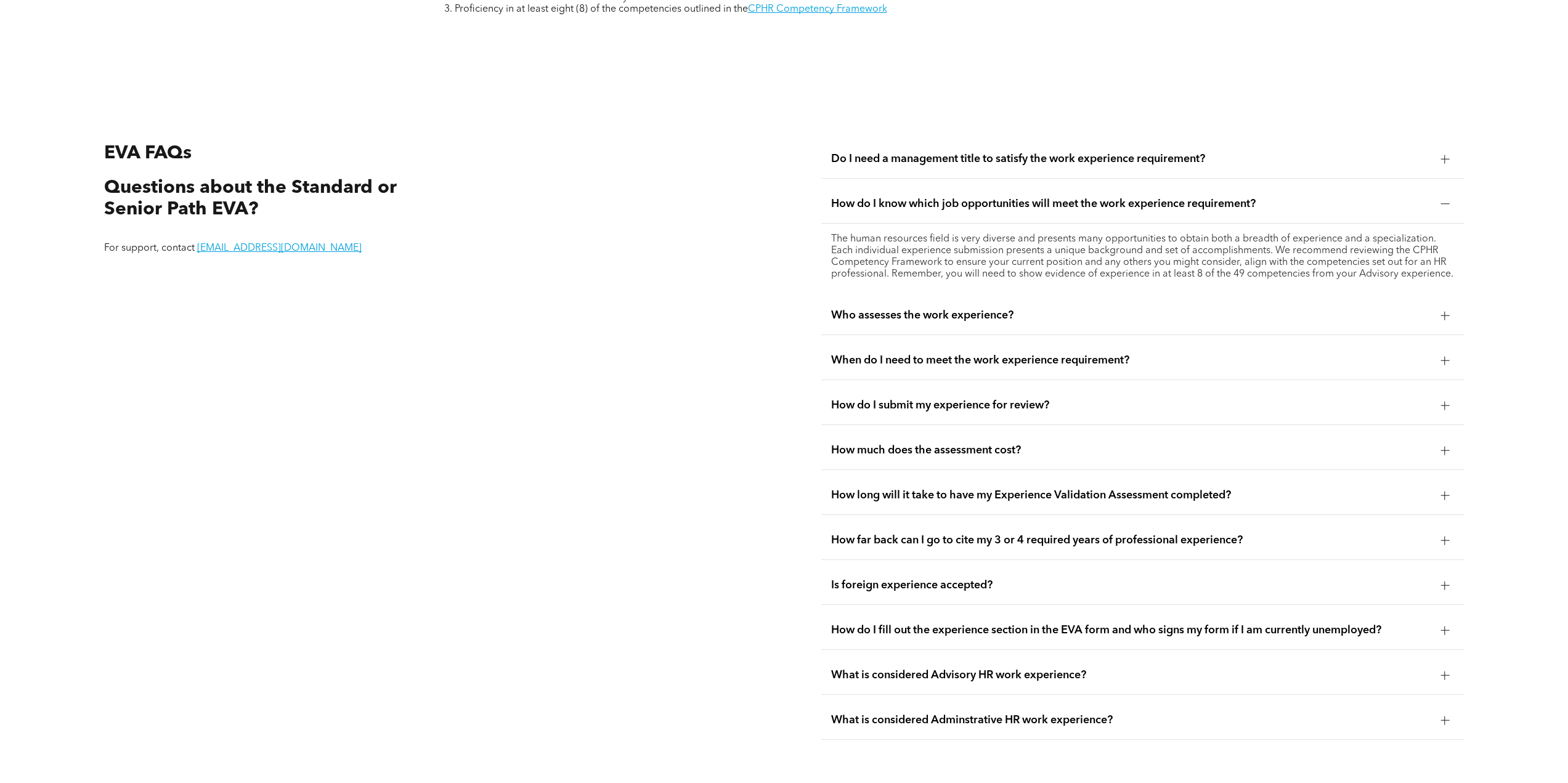
click at [957, 314] on span "Who assesses the work experience?" at bounding box center [1131, 315] width 600 height 14
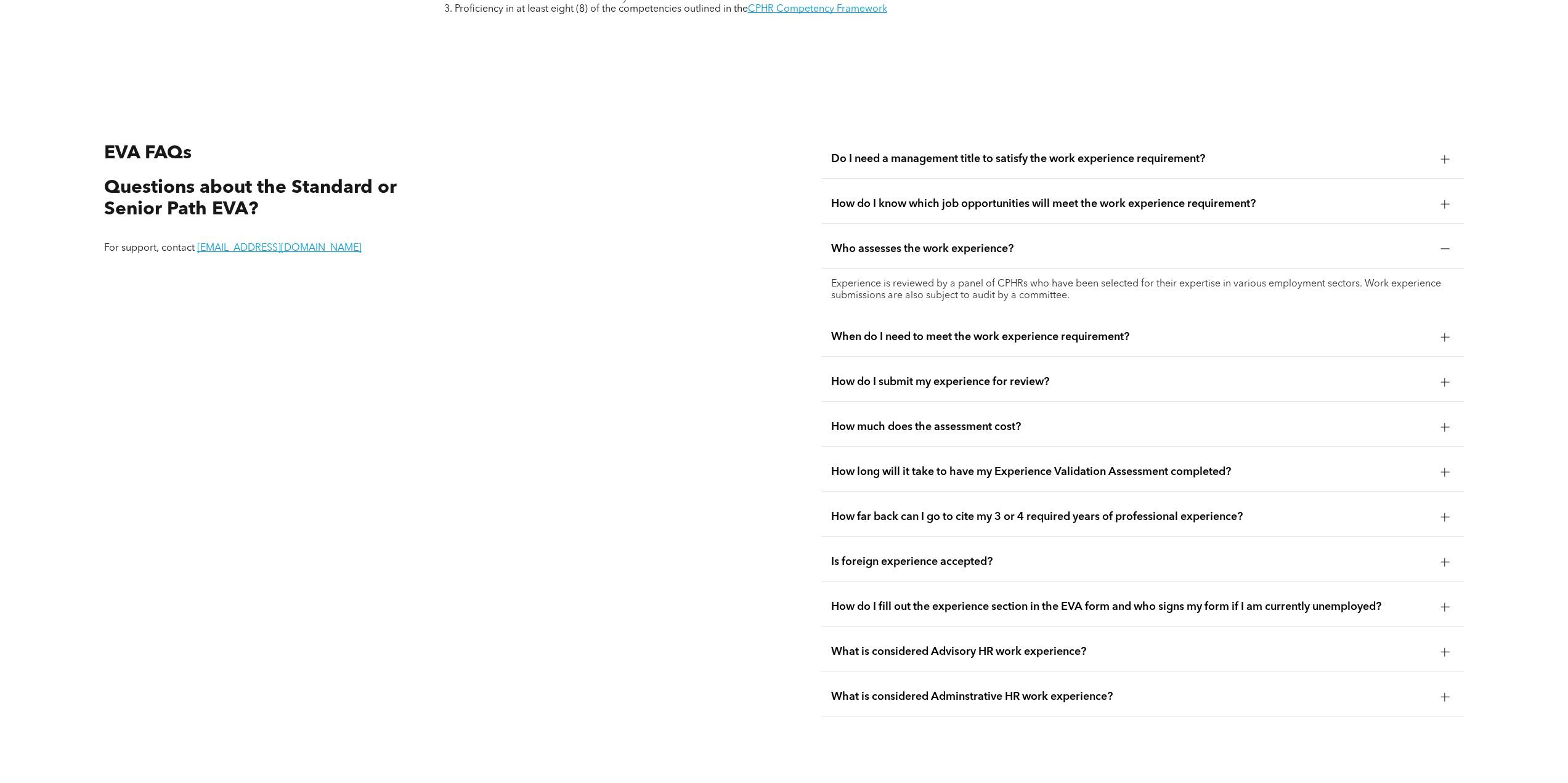
click at [956, 330] on span "When do I need to meet the work experience requirement?" at bounding box center [1131, 337] width 600 height 14
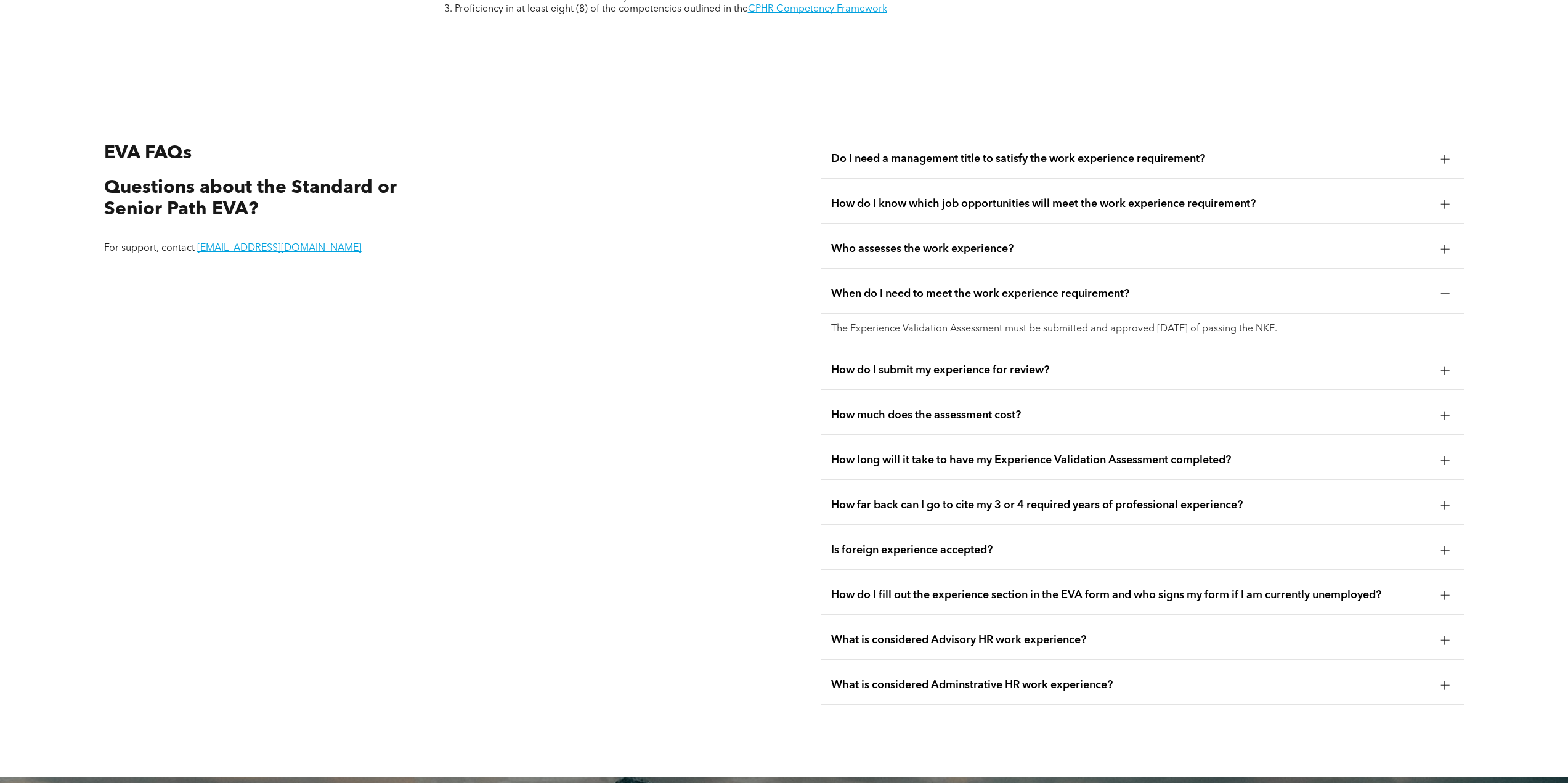
click at [967, 364] on span "How do I submit my experience for review?" at bounding box center [1131, 370] width 600 height 14
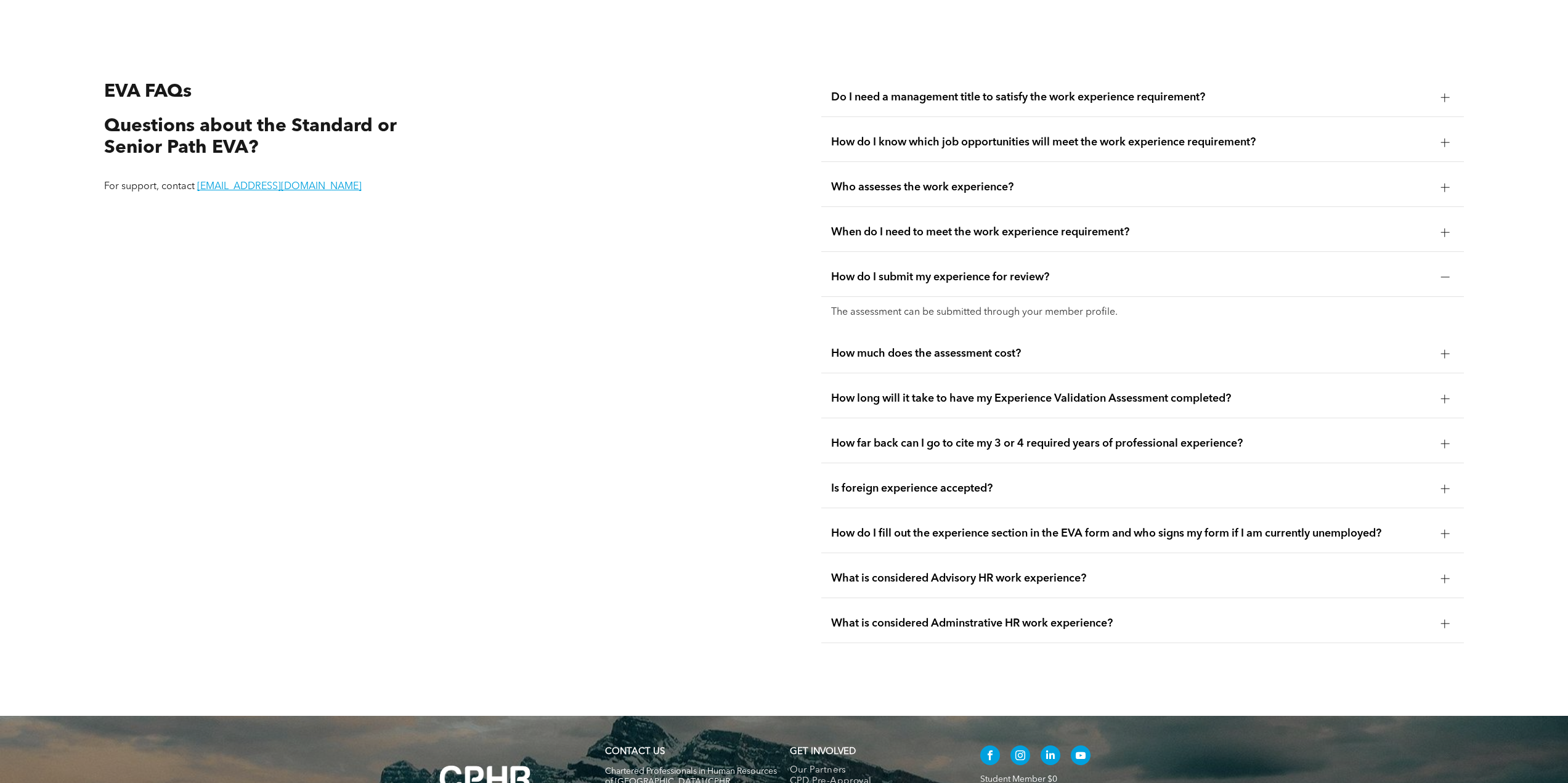
click at [965, 346] on span "How much does the assessment cost?" at bounding box center [1131, 353] width 600 height 14
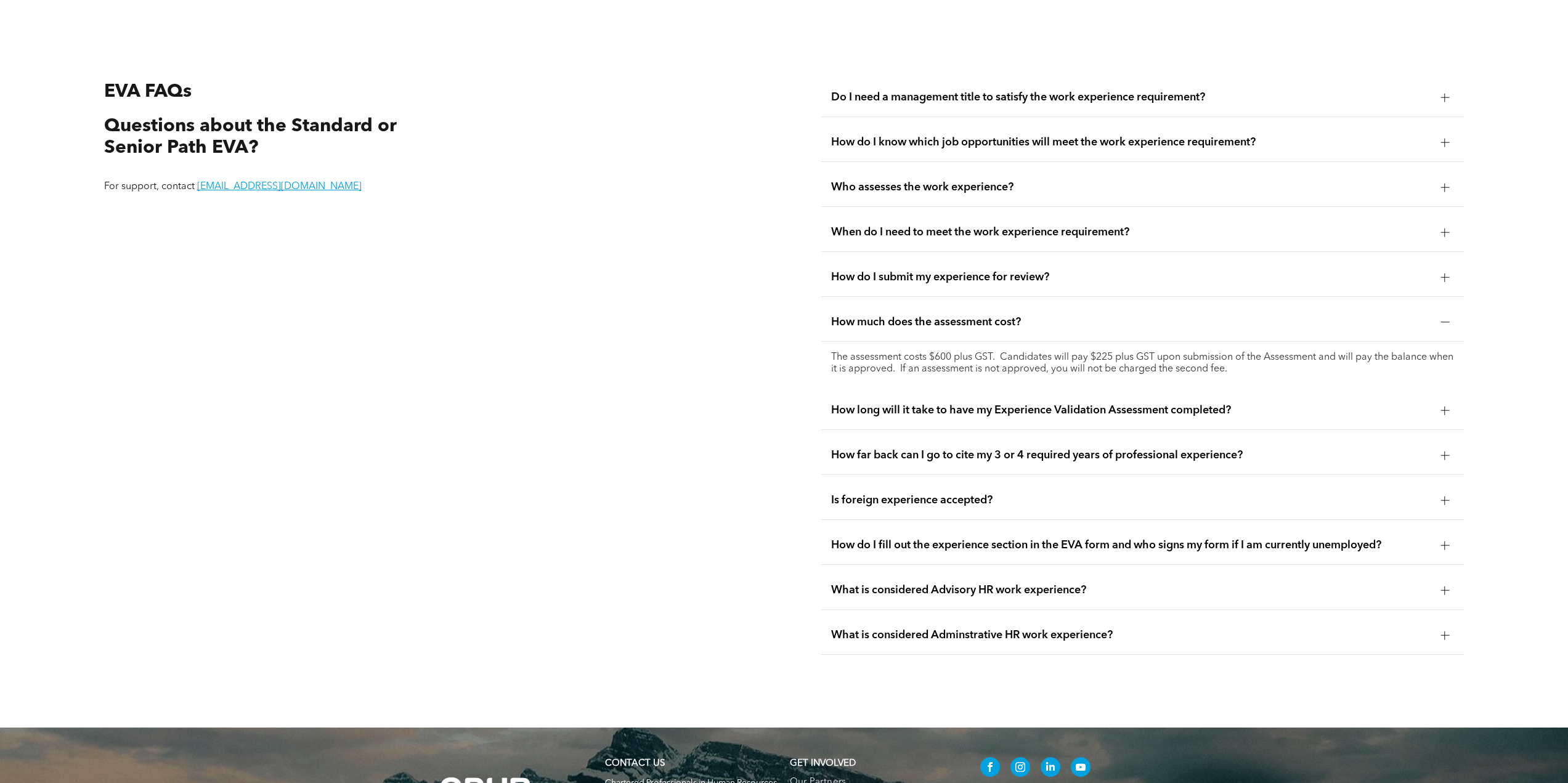
scroll to position [2693, 0]
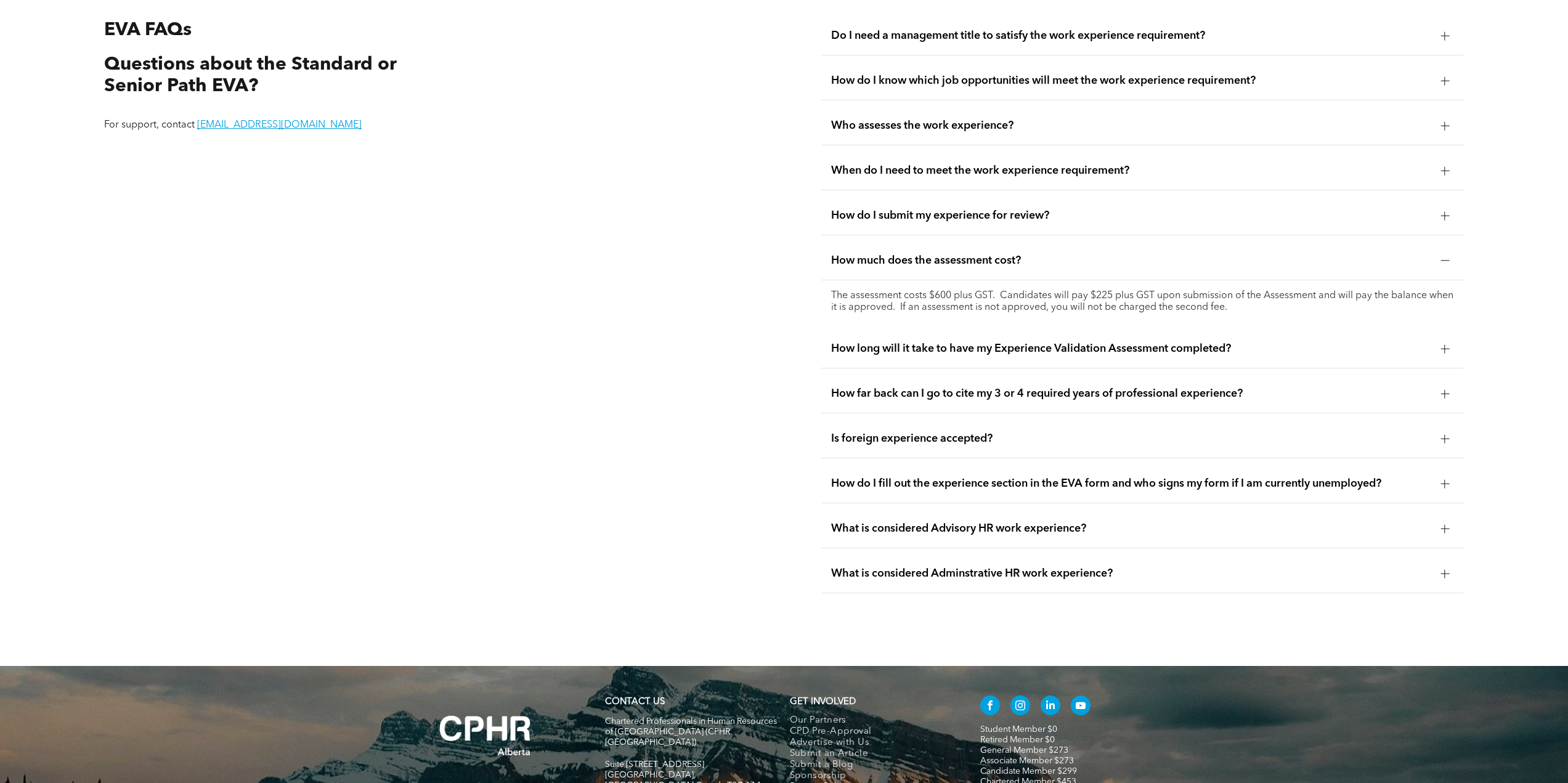
click at [976, 342] on span "How long will it take to have my Experience Validation Assessment completed?" at bounding box center [1131, 348] width 600 height 14
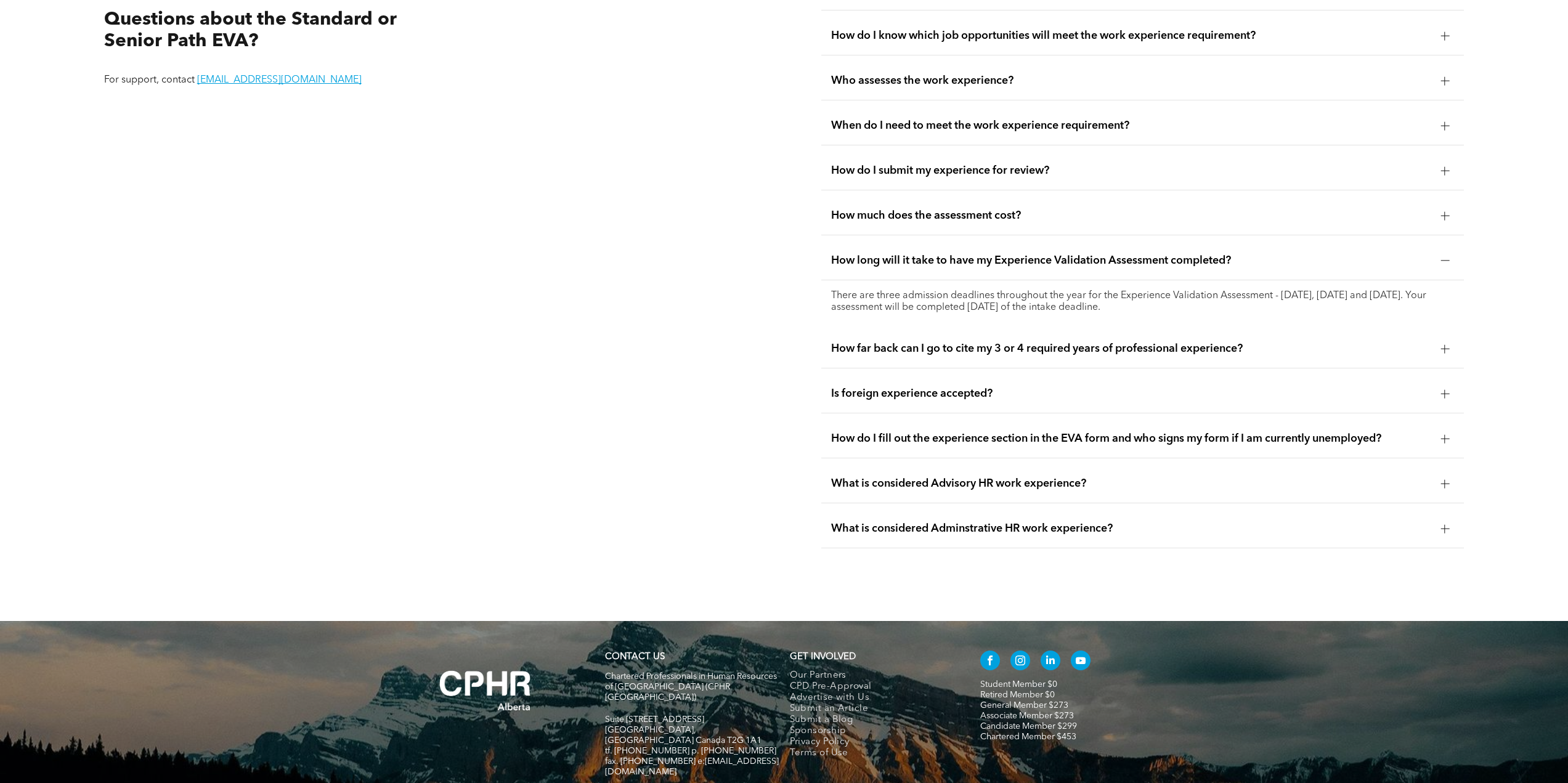
scroll to position [2755, 0]
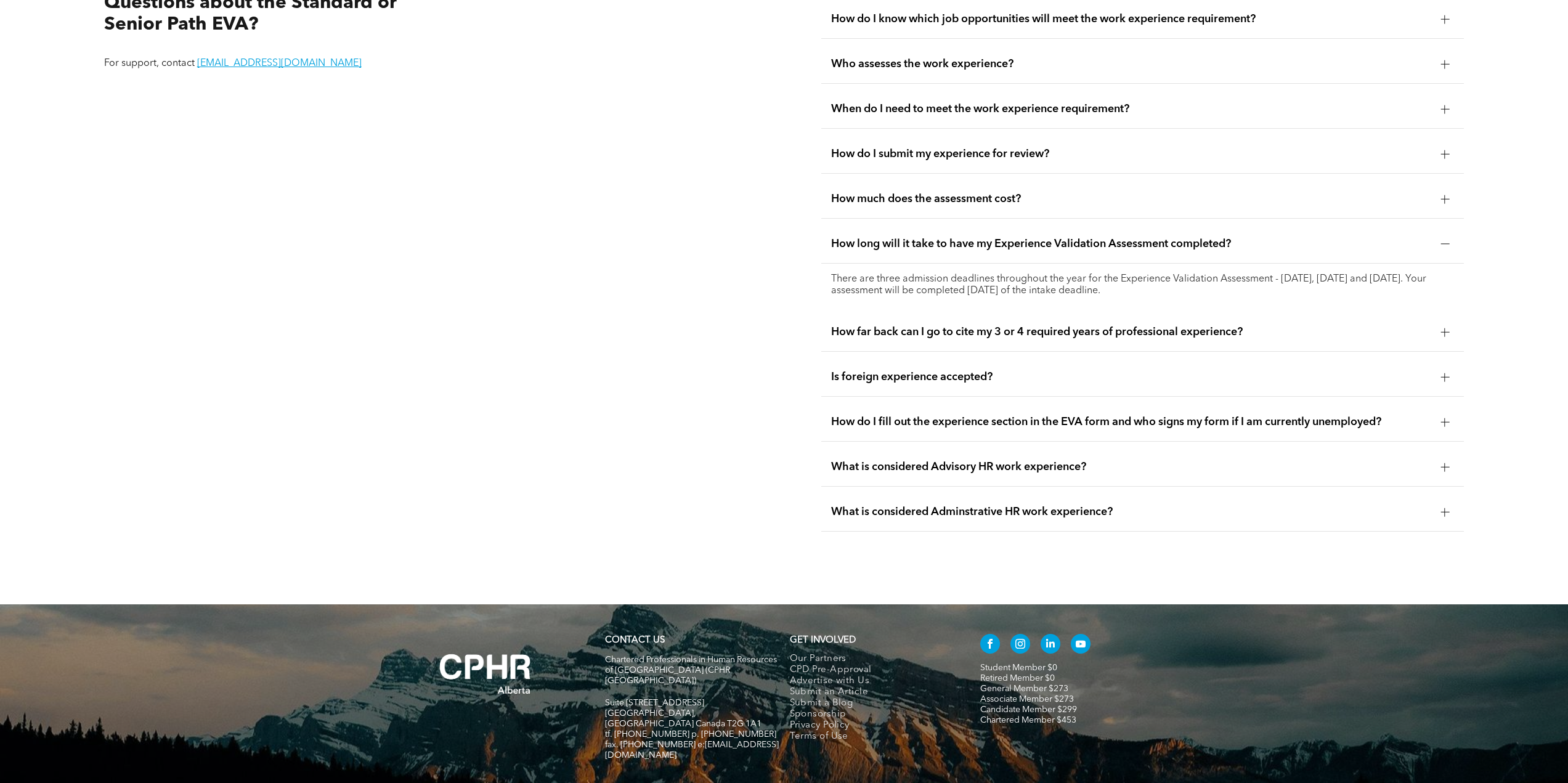
click at [989, 328] on div "How far back can I go to cite my 3 or 4 required years of professional experien…" at bounding box center [1143, 333] width 643 height 39
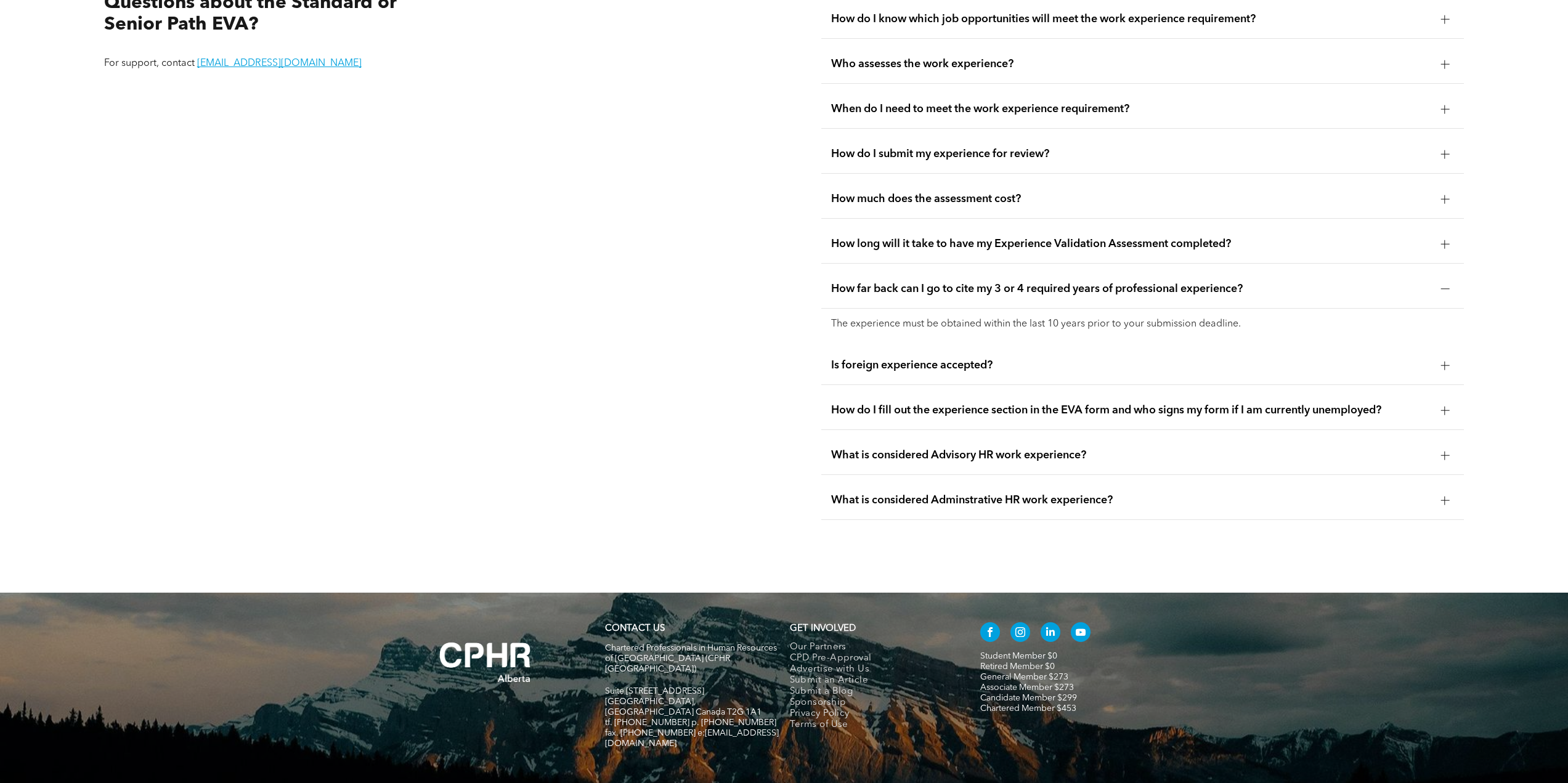
click at [989, 359] on span "Is foreign experience accepted?" at bounding box center [1131, 365] width 600 height 14
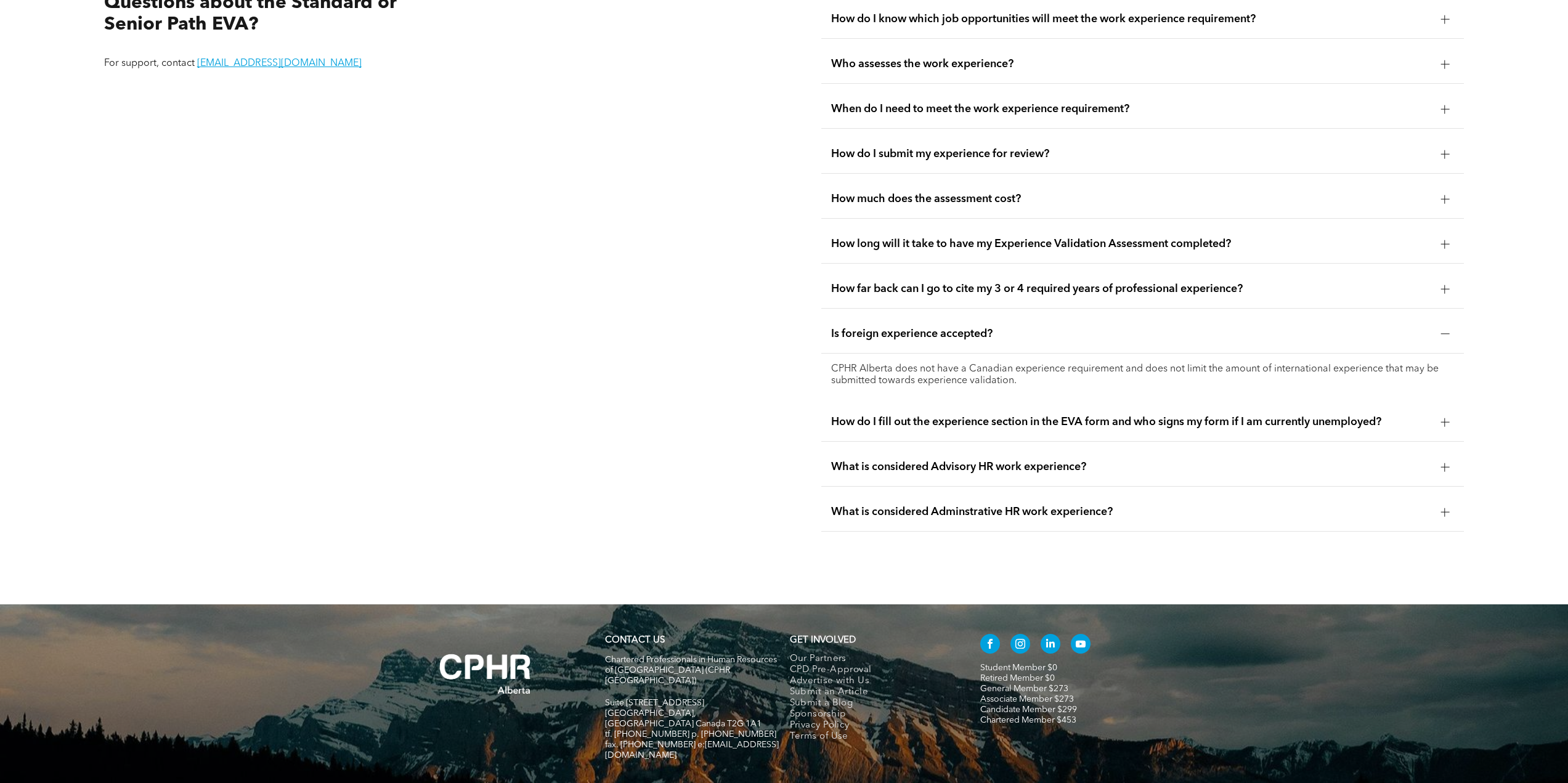
click at [1016, 415] on span "How do I fill out the experience section in the EVA form and who signs my form …" at bounding box center [1131, 422] width 600 height 14
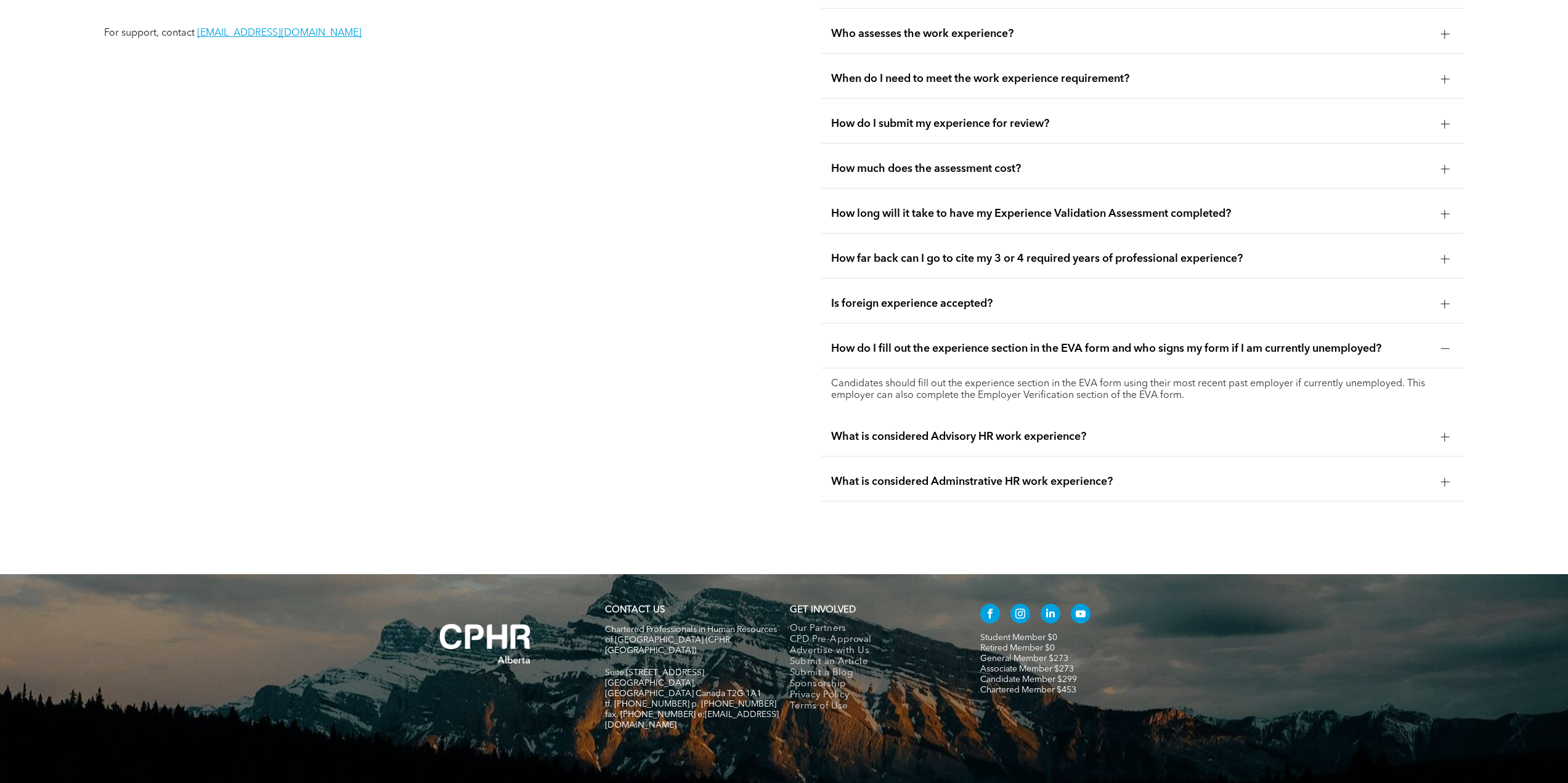
scroll to position [2799, 0]
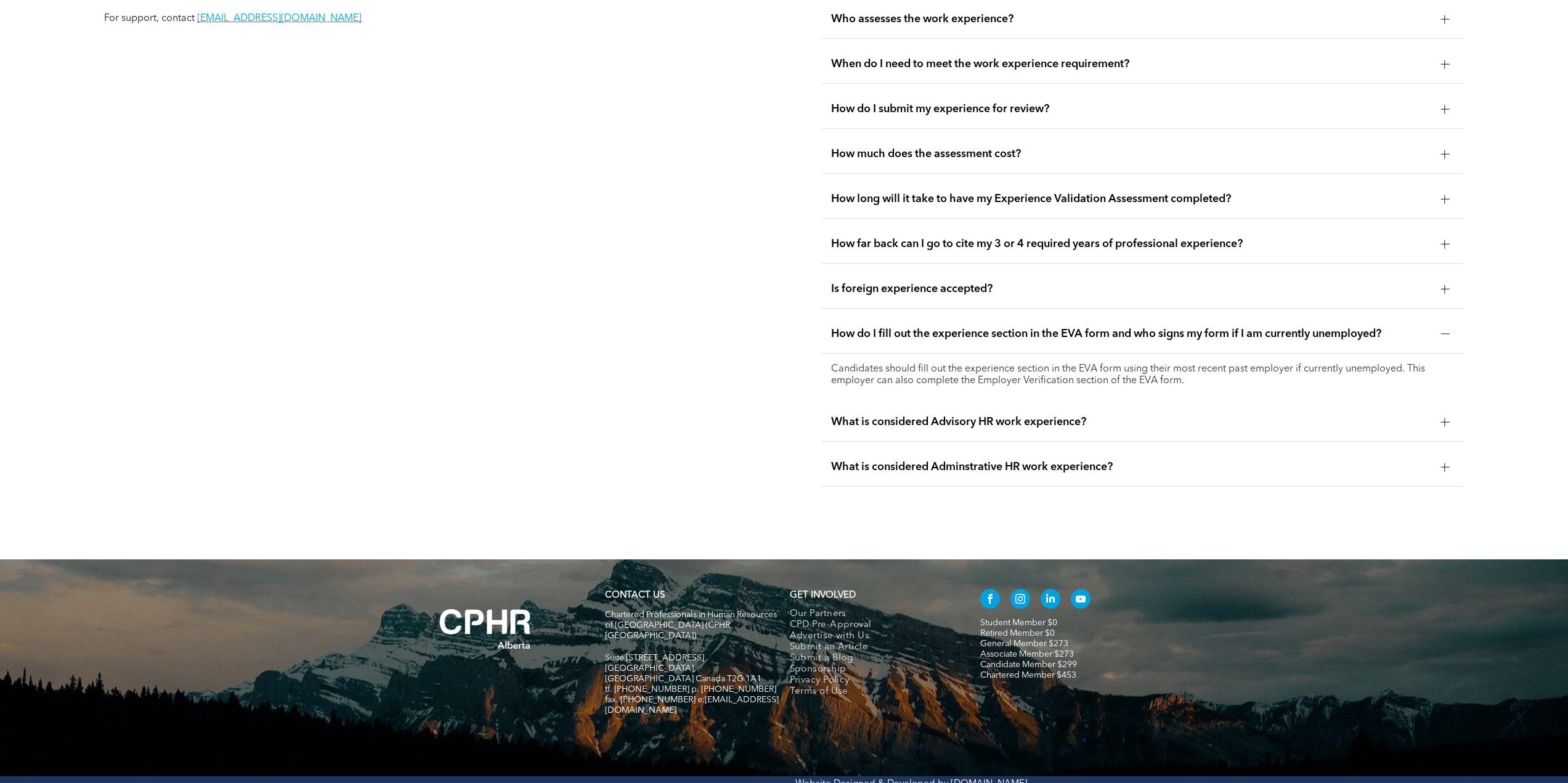
click at [1016, 415] on span "What is considered Advisory HR work experience?" at bounding box center [1131, 422] width 600 height 14
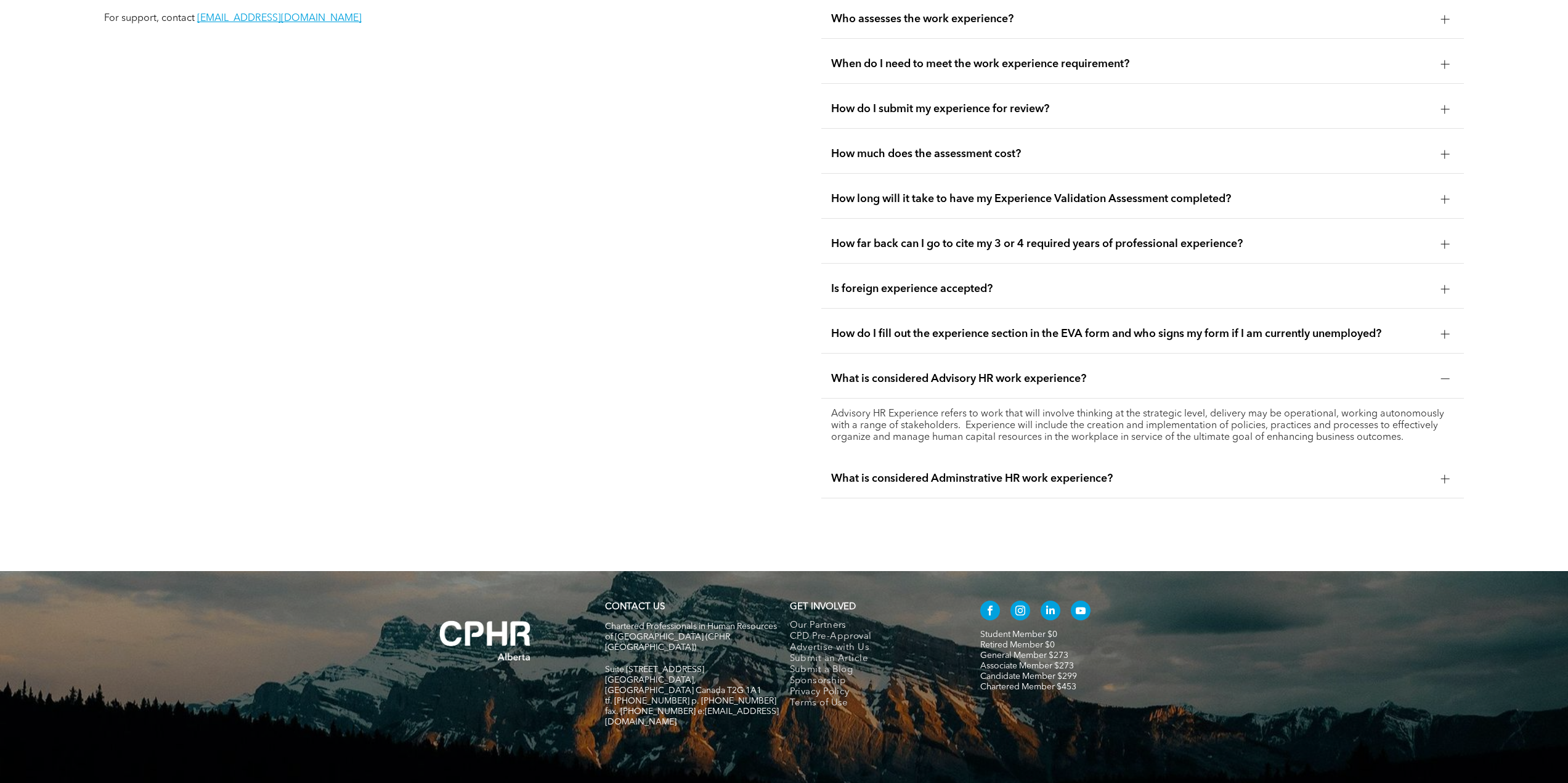
click at [1191, 472] on span "What is considered Adminstrative HR work experience?" at bounding box center [1131, 479] width 600 height 14
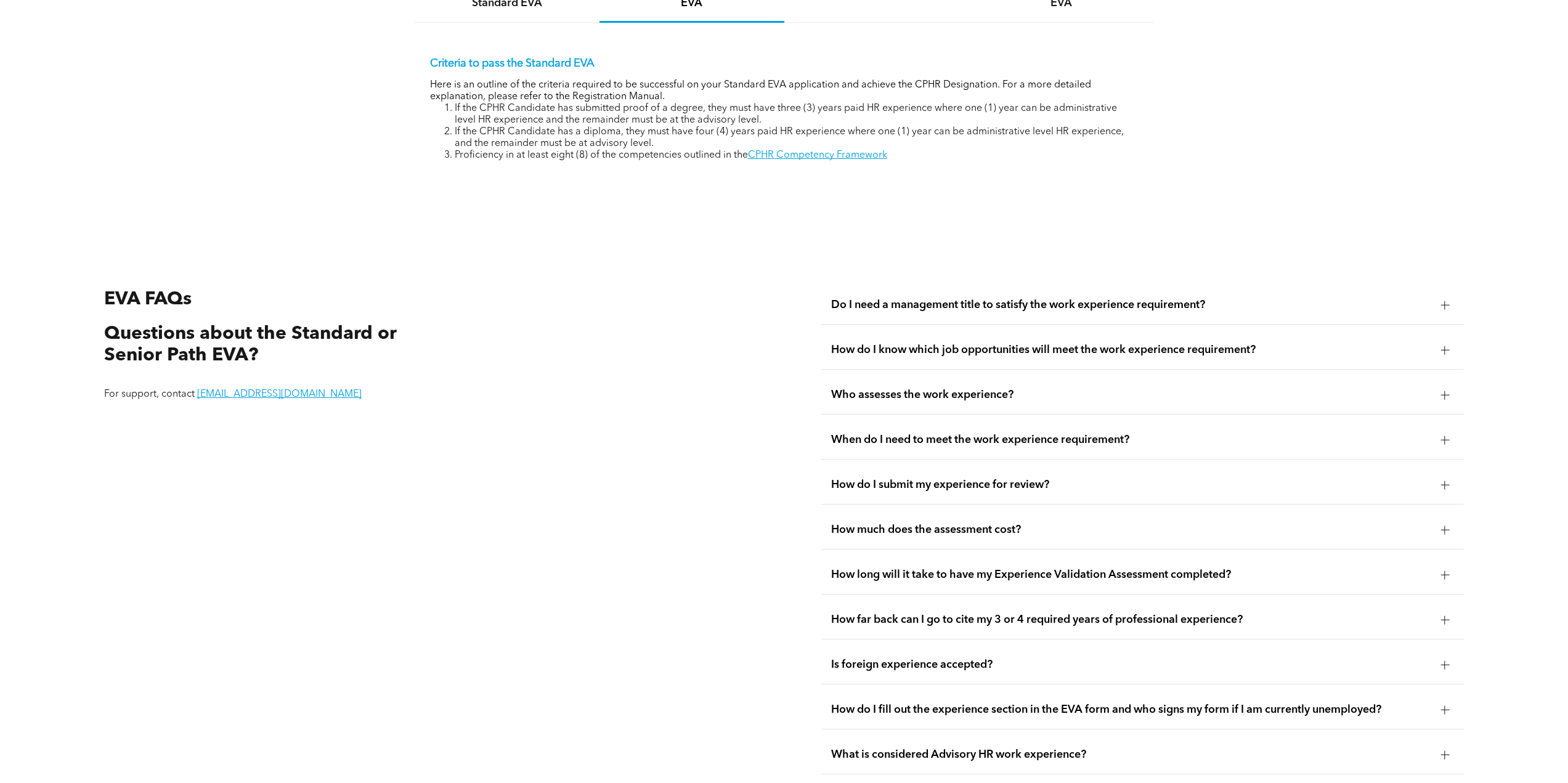
scroll to position [2307, 0]
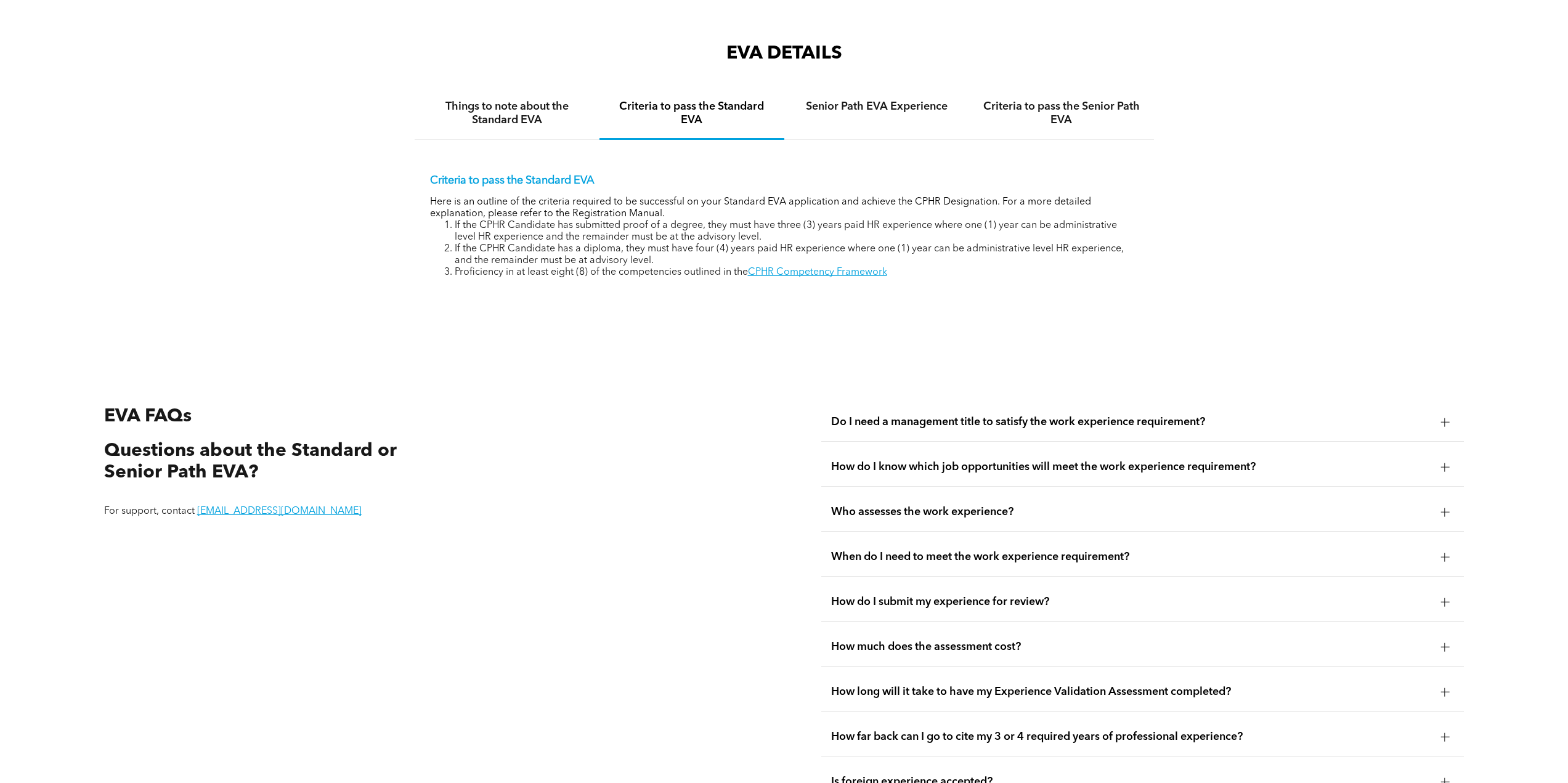
click at [818, 252] on li "If the CPHR Candidate has a diploma, they must have four (4) years paid HR expe…" at bounding box center [796, 255] width 684 height 24
click at [823, 268] on link "CPHR Competency Framework" at bounding box center [818, 273] width 140 height 10
